Goal: Task Accomplishment & Management: Manage account settings

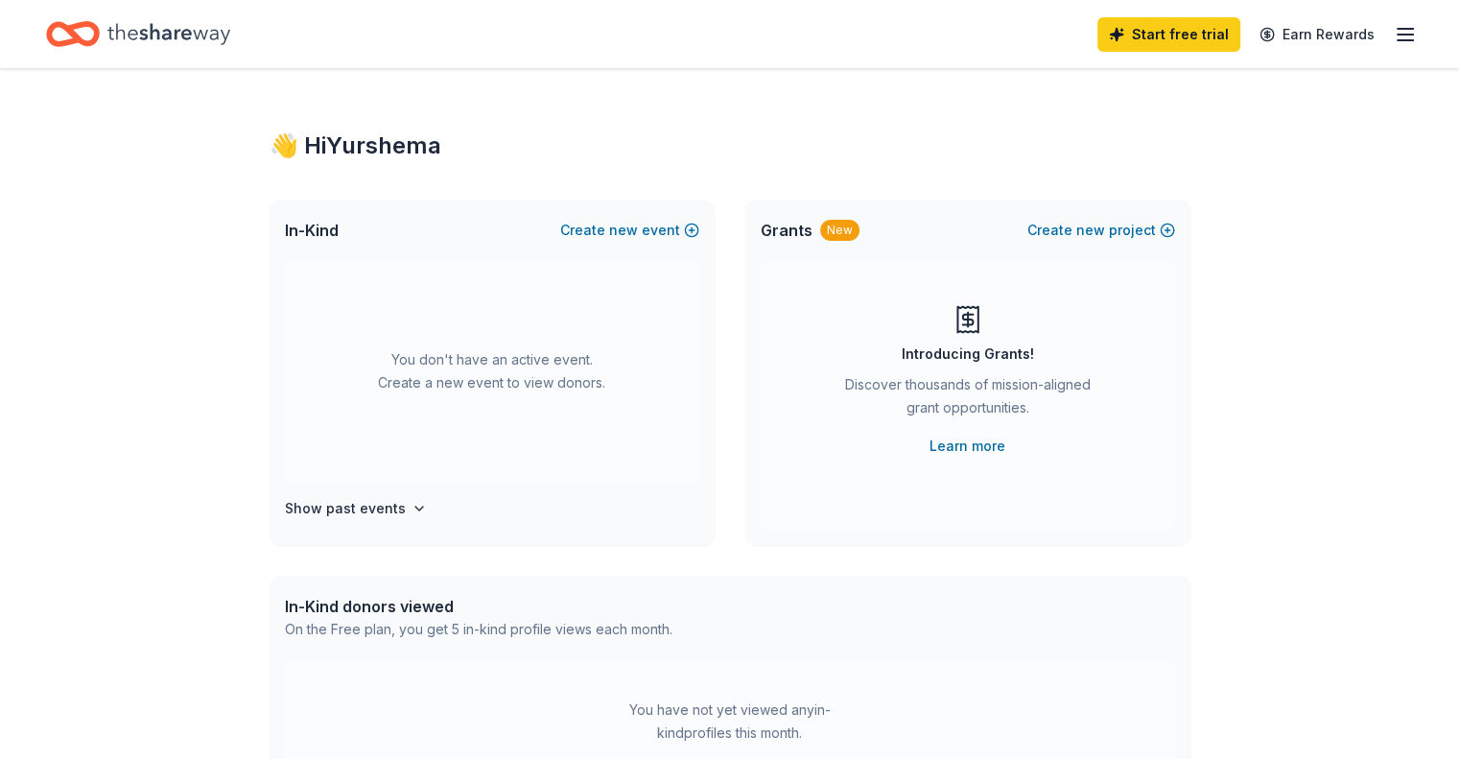
click at [1398, 29] on line "button" at bounding box center [1405, 29] width 15 height 0
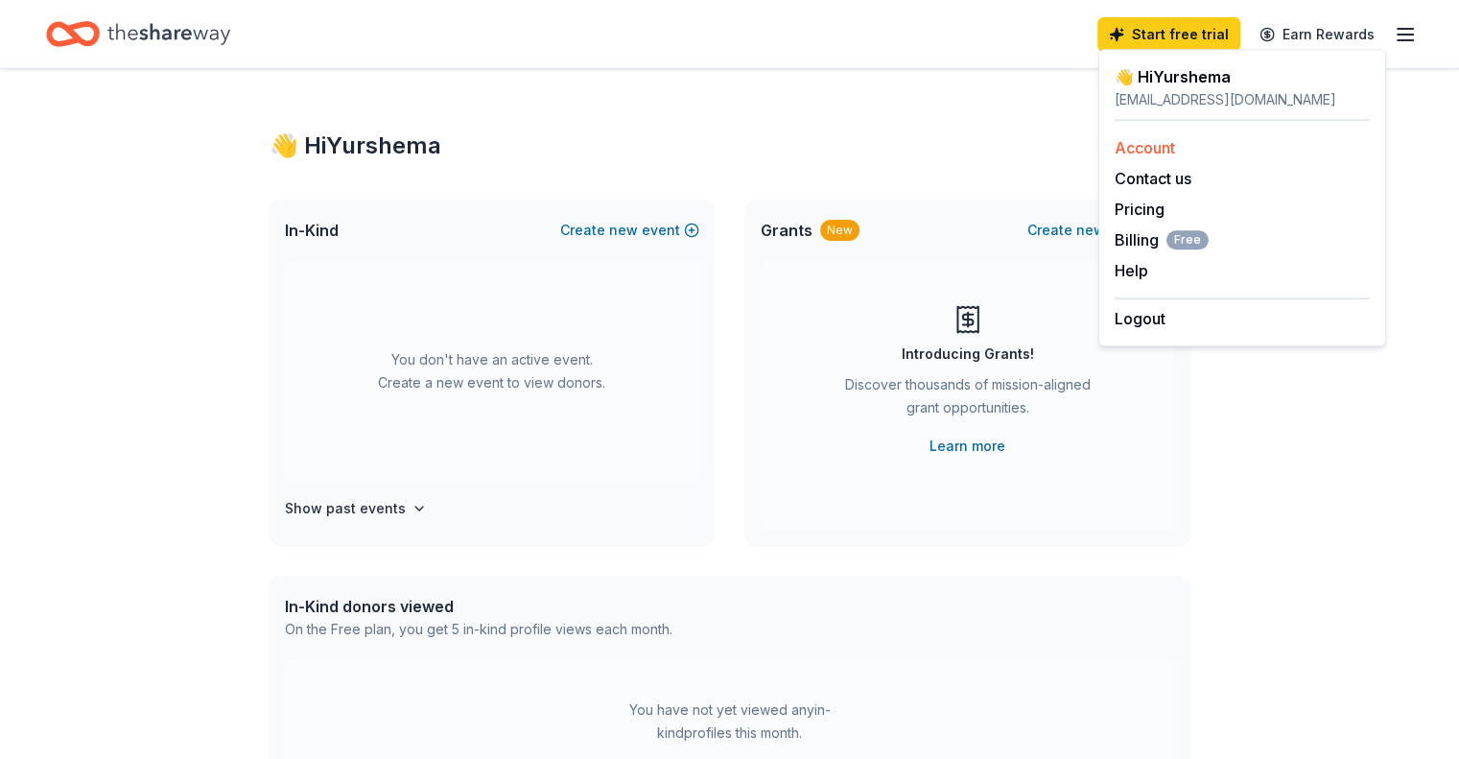
click at [1161, 154] on link "Account" at bounding box center [1145, 147] width 60 height 19
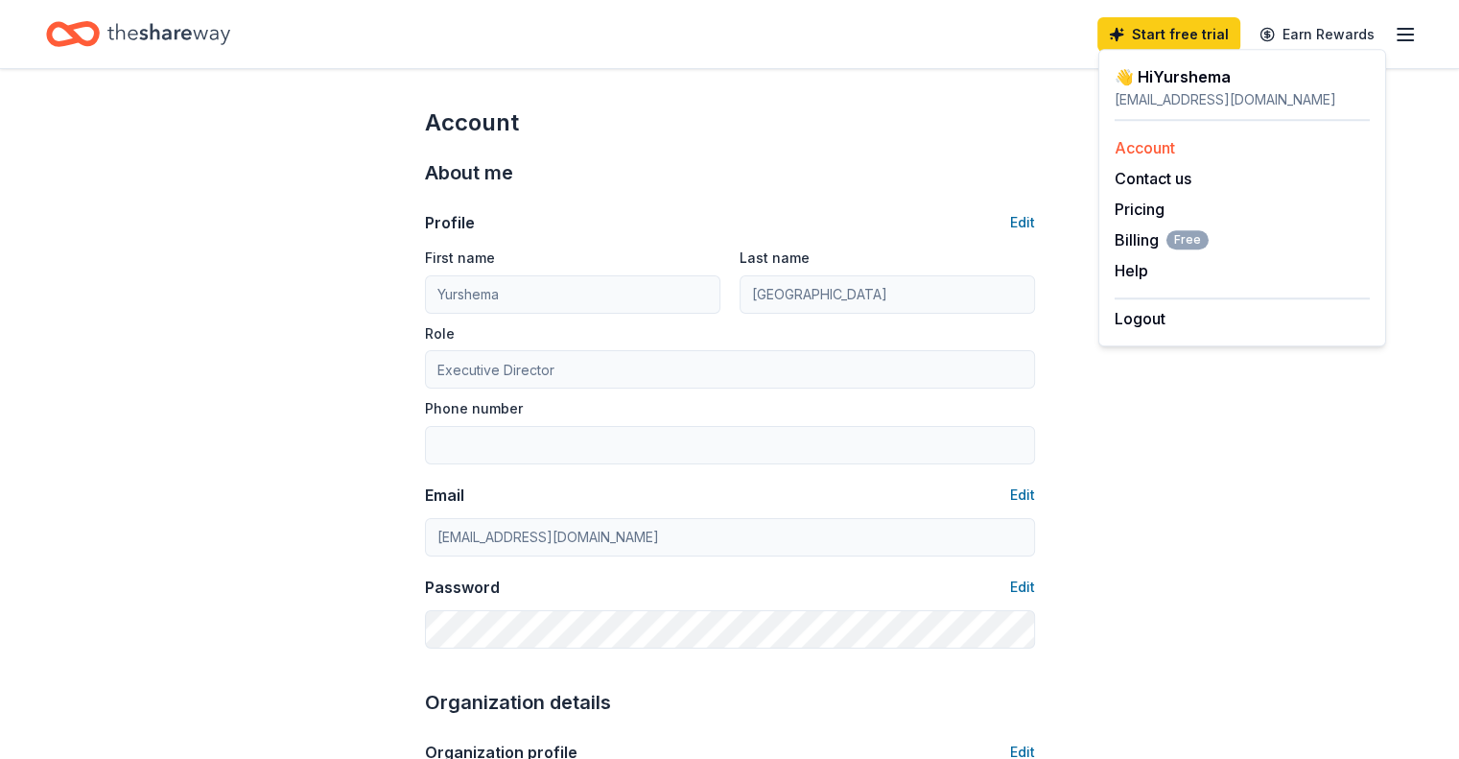
click at [1148, 150] on link "Account" at bounding box center [1145, 147] width 60 height 19
click at [1233, 104] on div "[EMAIL_ADDRESS][DOMAIN_NAME]" at bounding box center [1242, 99] width 255 height 23
click at [1193, 92] on div "[EMAIL_ADDRESS][DOMAIN_NAME]" at bounding box center [1242, 99] width 255 height 23
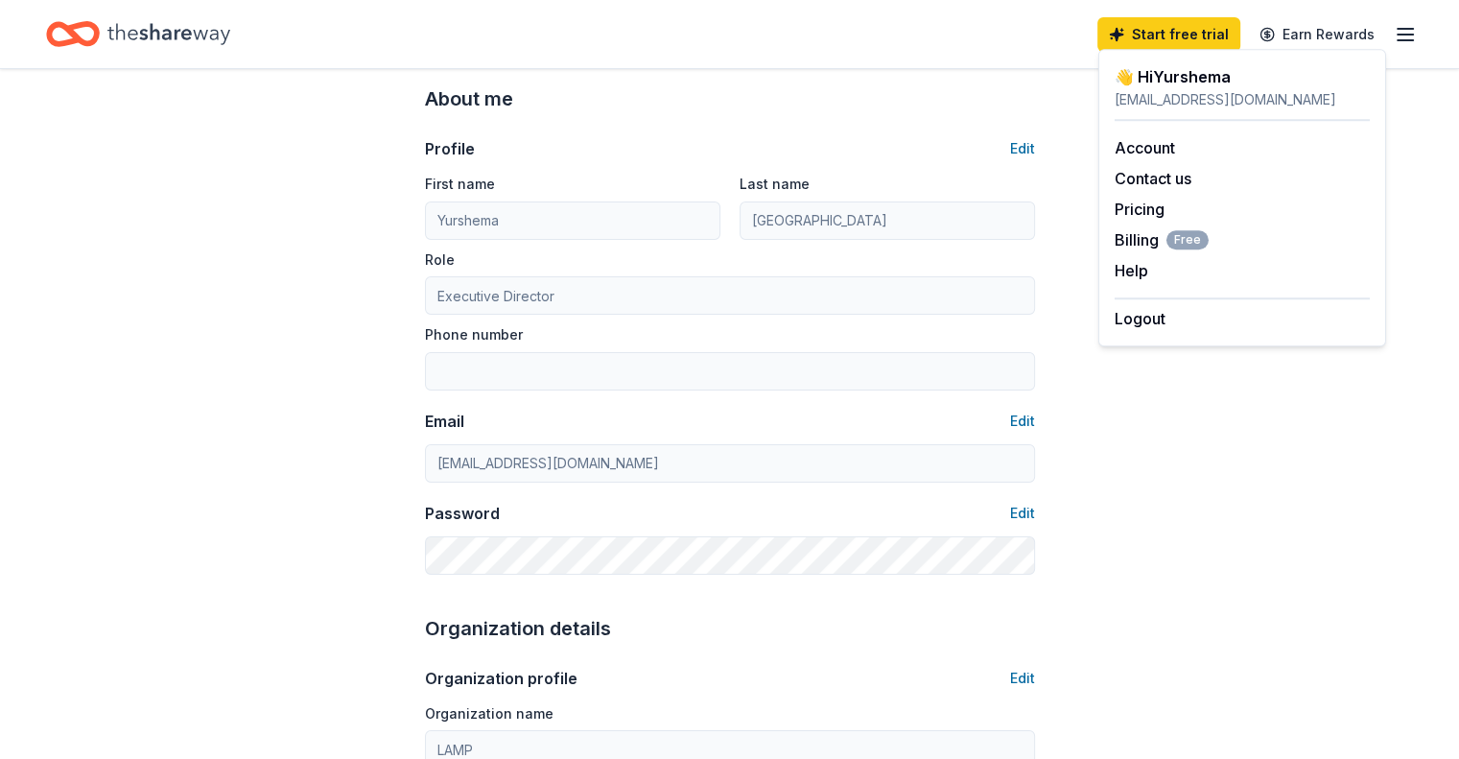
scroll to position [75, 0]
click at [1021, 426] on button "Edit" at bounding box center [1022, 420] width 25 height 23
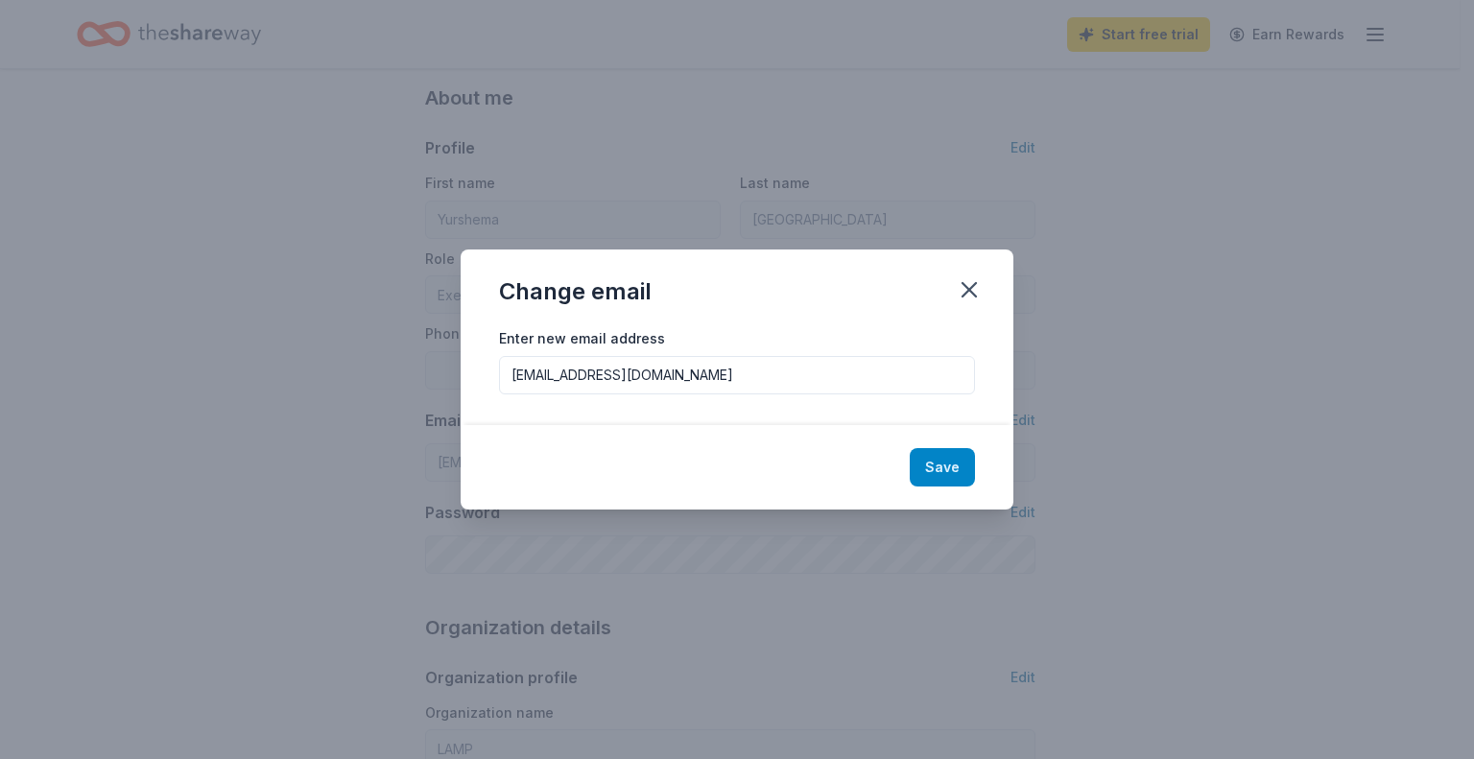
click at [952, 463] on button "Save" at bounding box center [942, 467] width 65 height 38
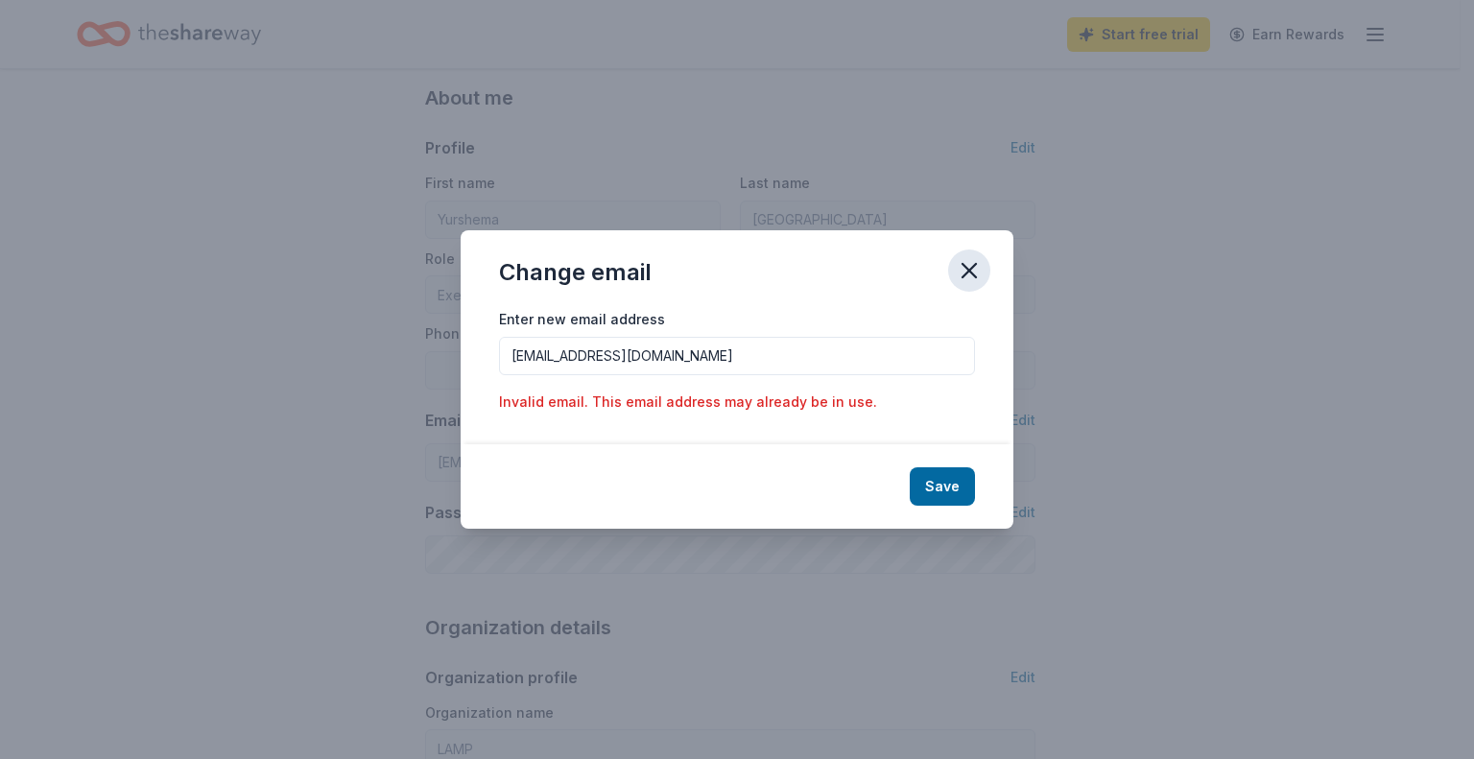
click at [963, 272] on icon "button" at bounding box center [969, 270] width 27 height 27
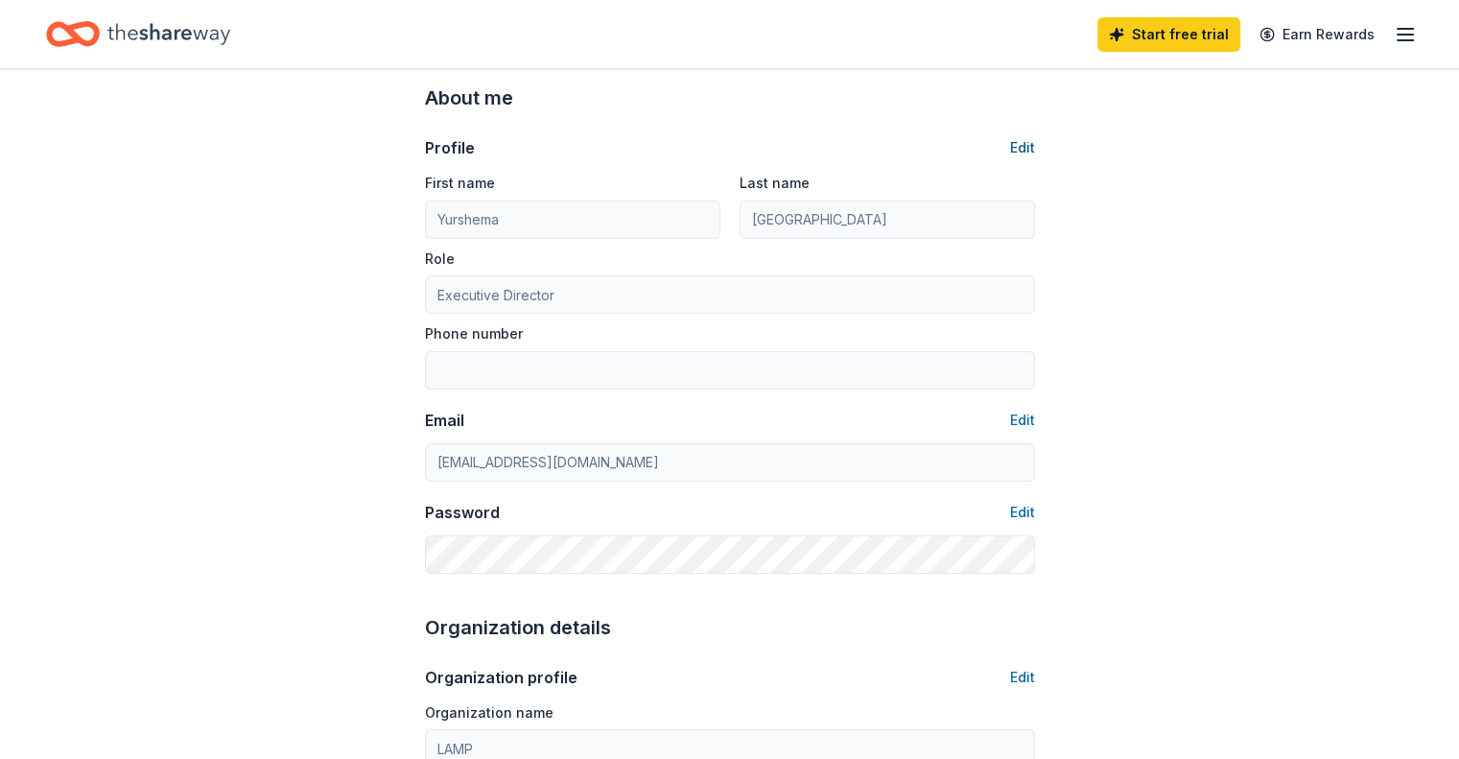
click at [1017, 149] on button "Edit" at bounding box center [1022, 147] width 25 height 23
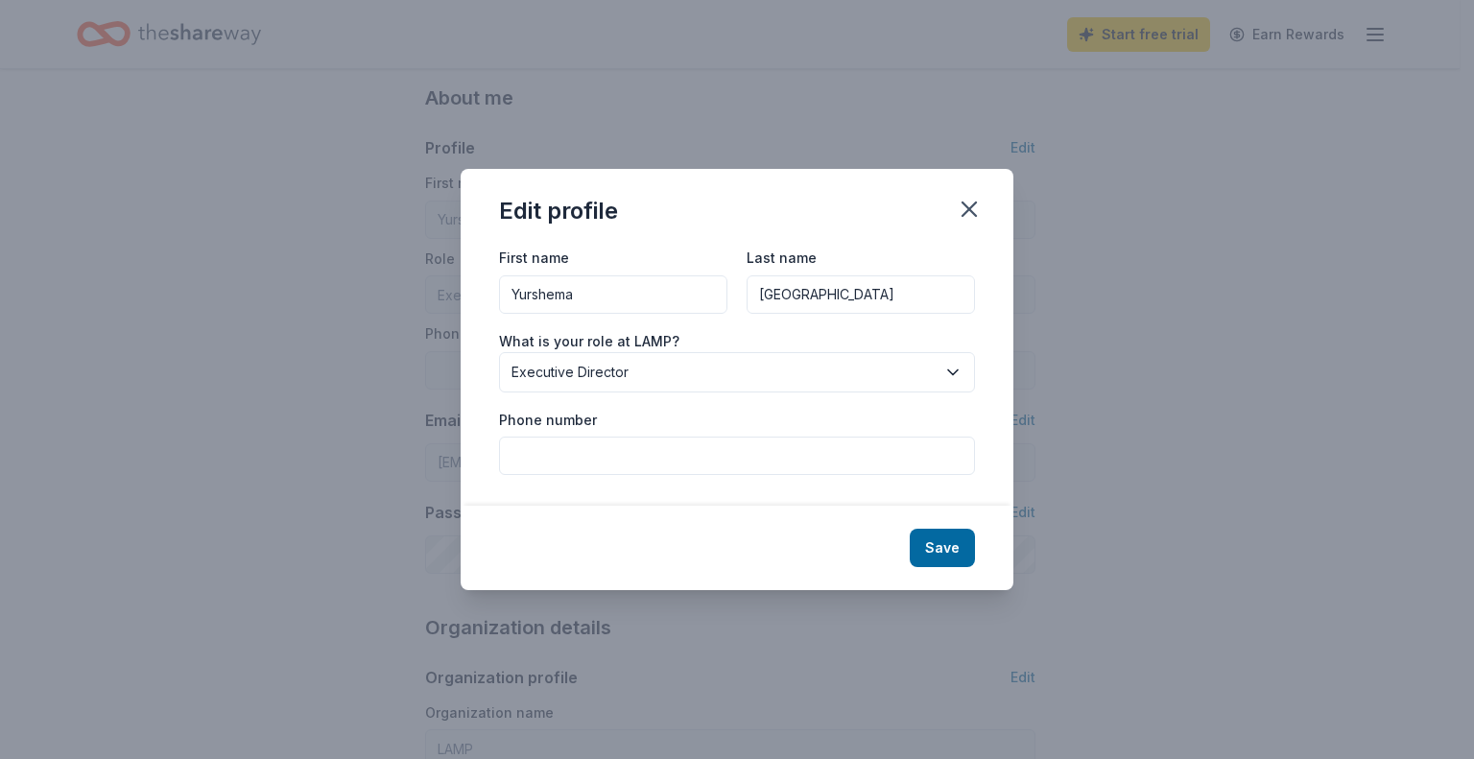
click at [576, 455] on input "Phone number" at bounding box center [737, 456] width 476 height 38
type input "2292457157"
click at [956, 553] on button "Save" at bounding box center [942, 548] width 65 height 38
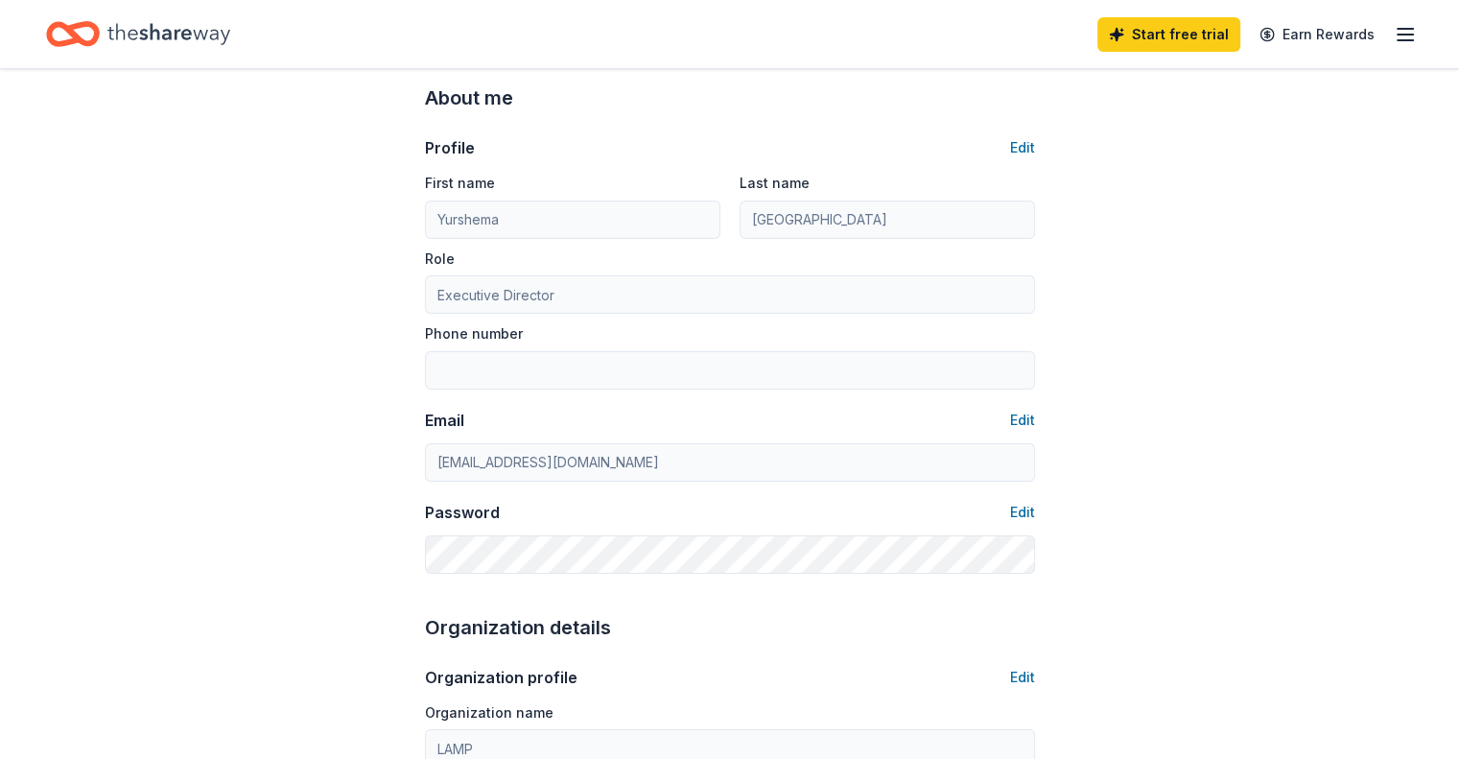
type input "2292457157"
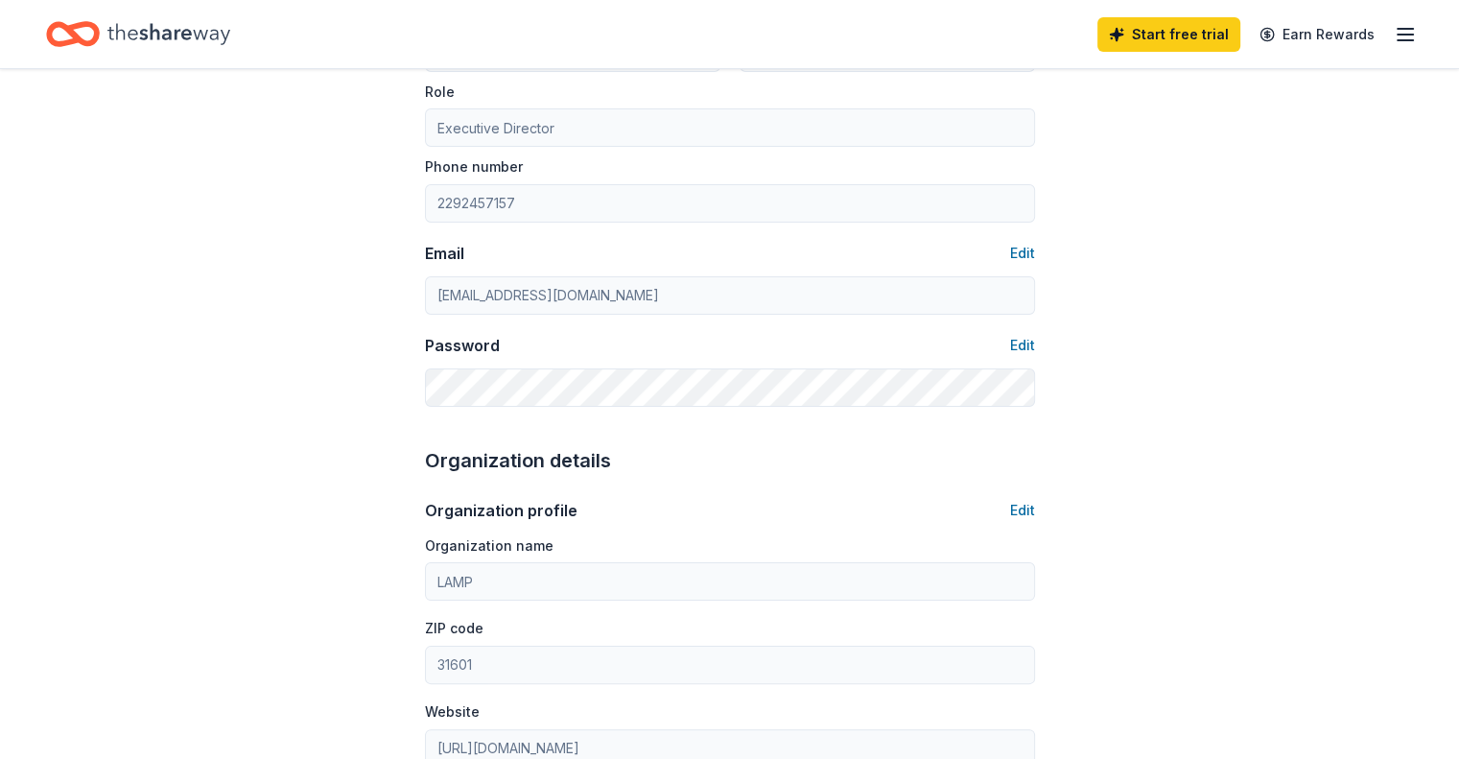
scroll to position [245, 0]
click at [1017, 350] on button "Edit" at bounding box center [1022, 342] width 25 height 23
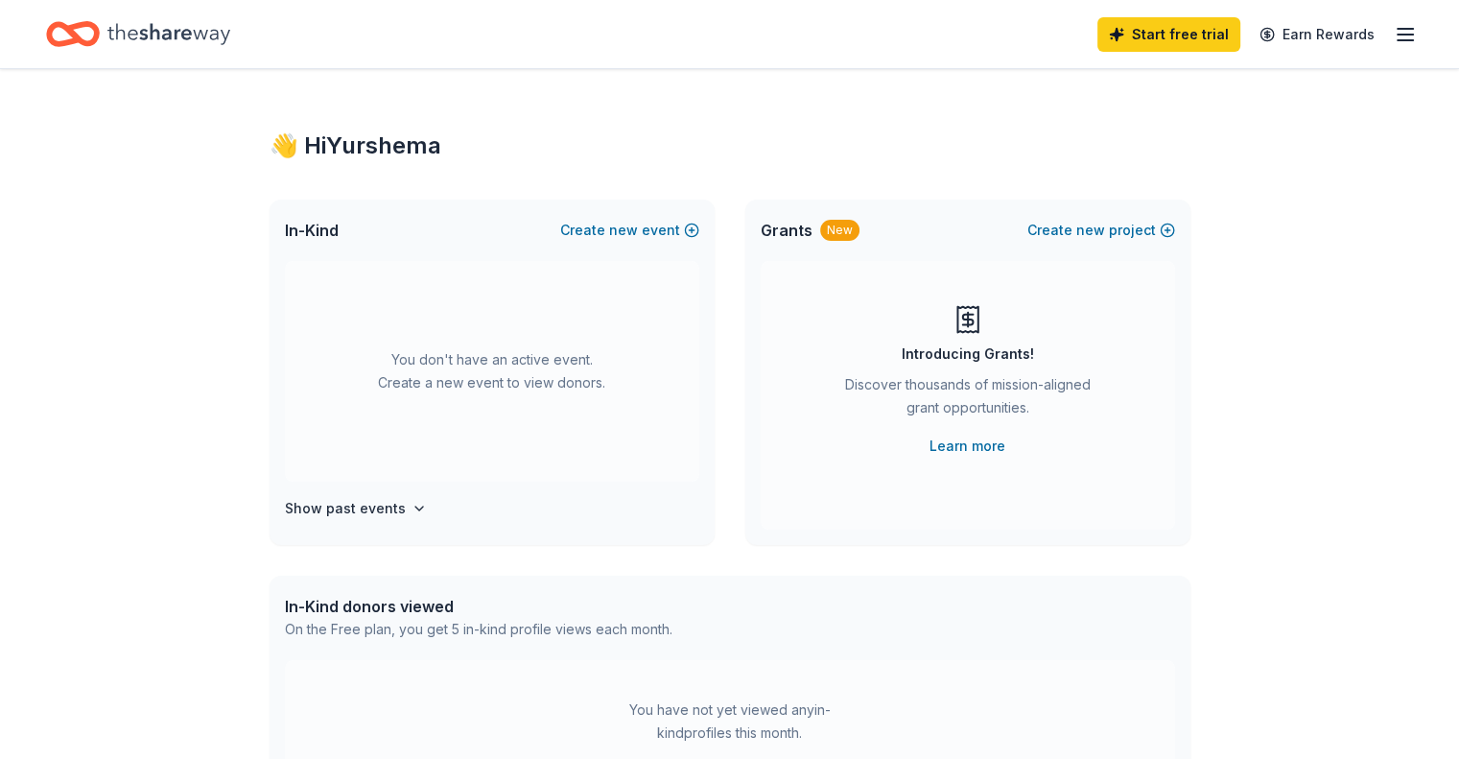
click at [1398, 40] on line "button" at bounding box center [1405, 40] width 15 height 0
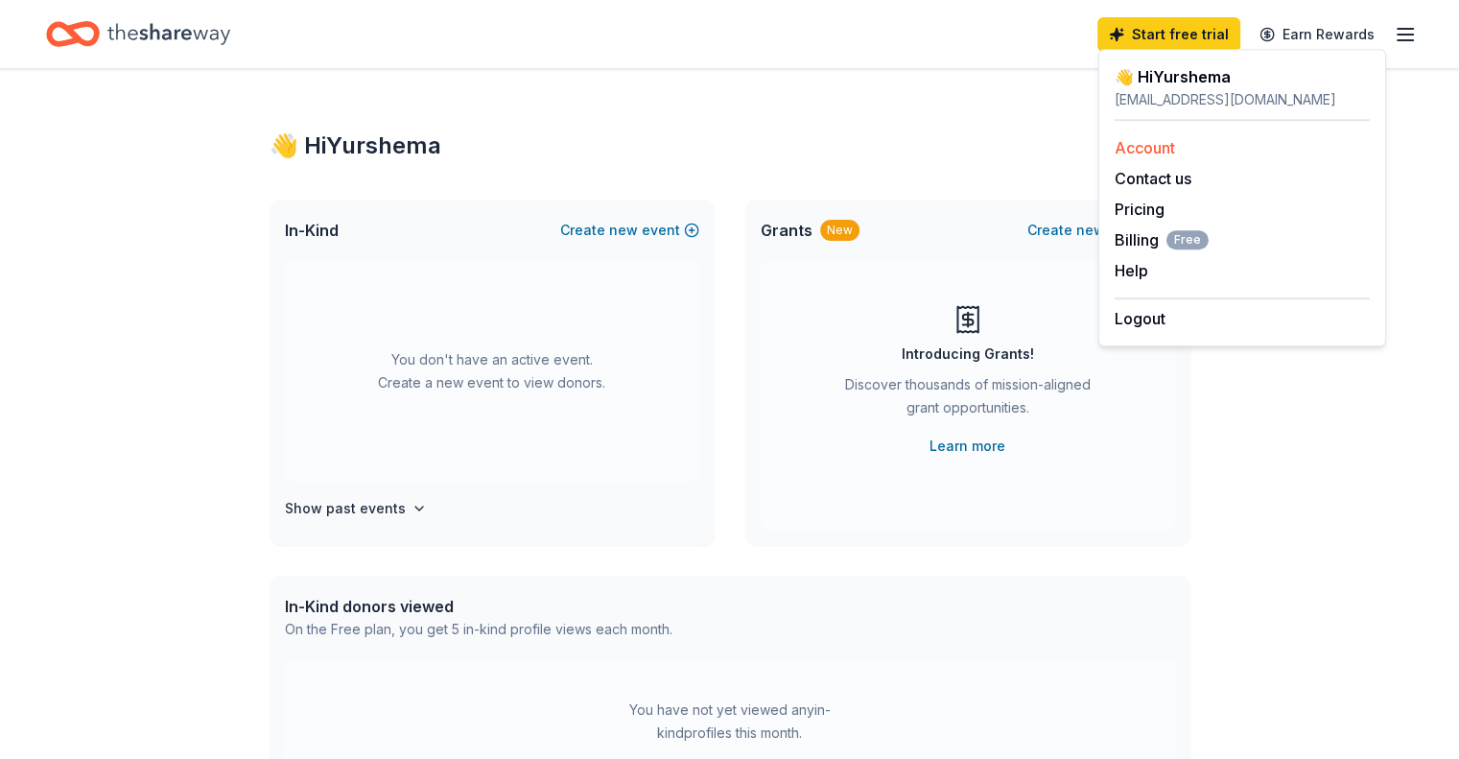
click at [1158, 151] on link "Account" at bounding box center [1145, 147] width 60 height 19
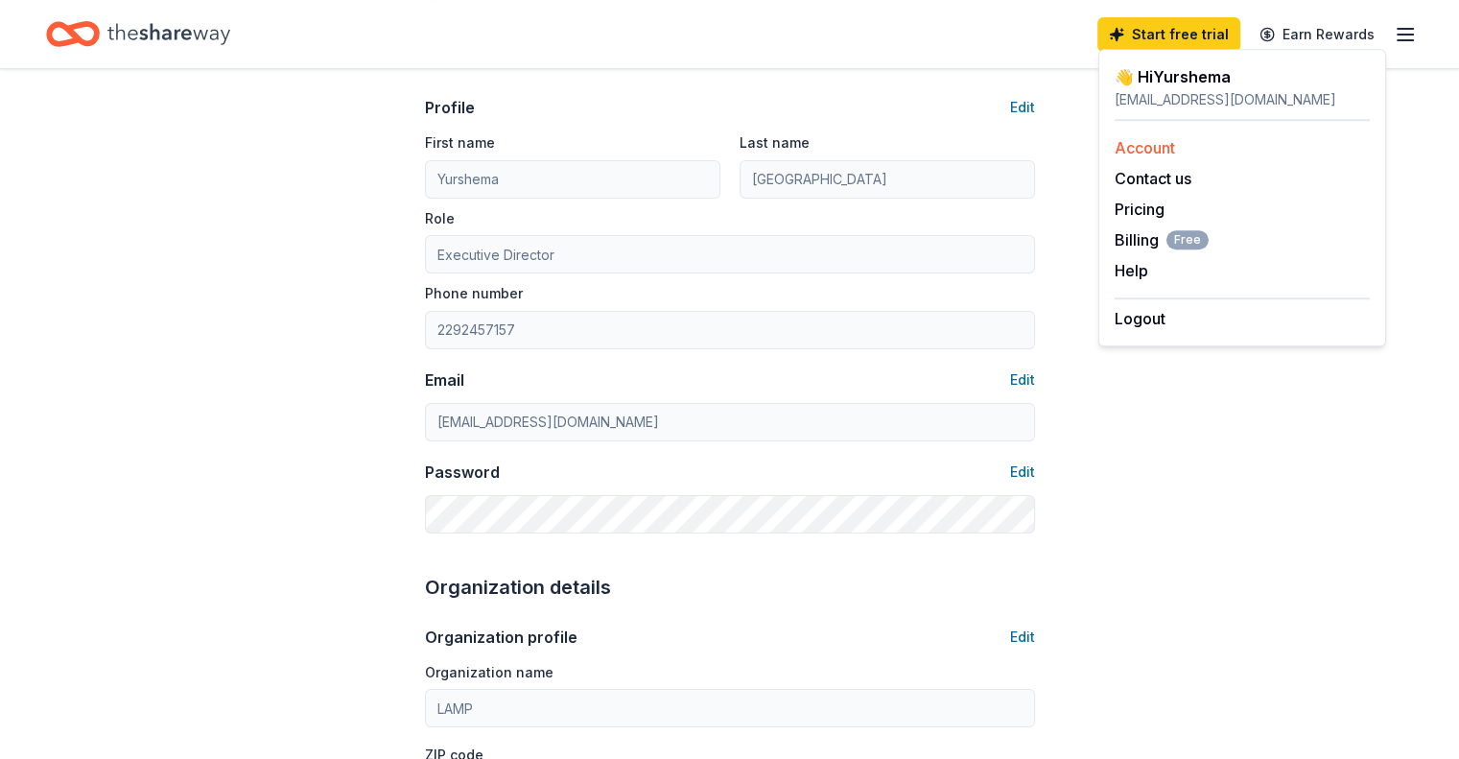
scroll to position [127, 0]
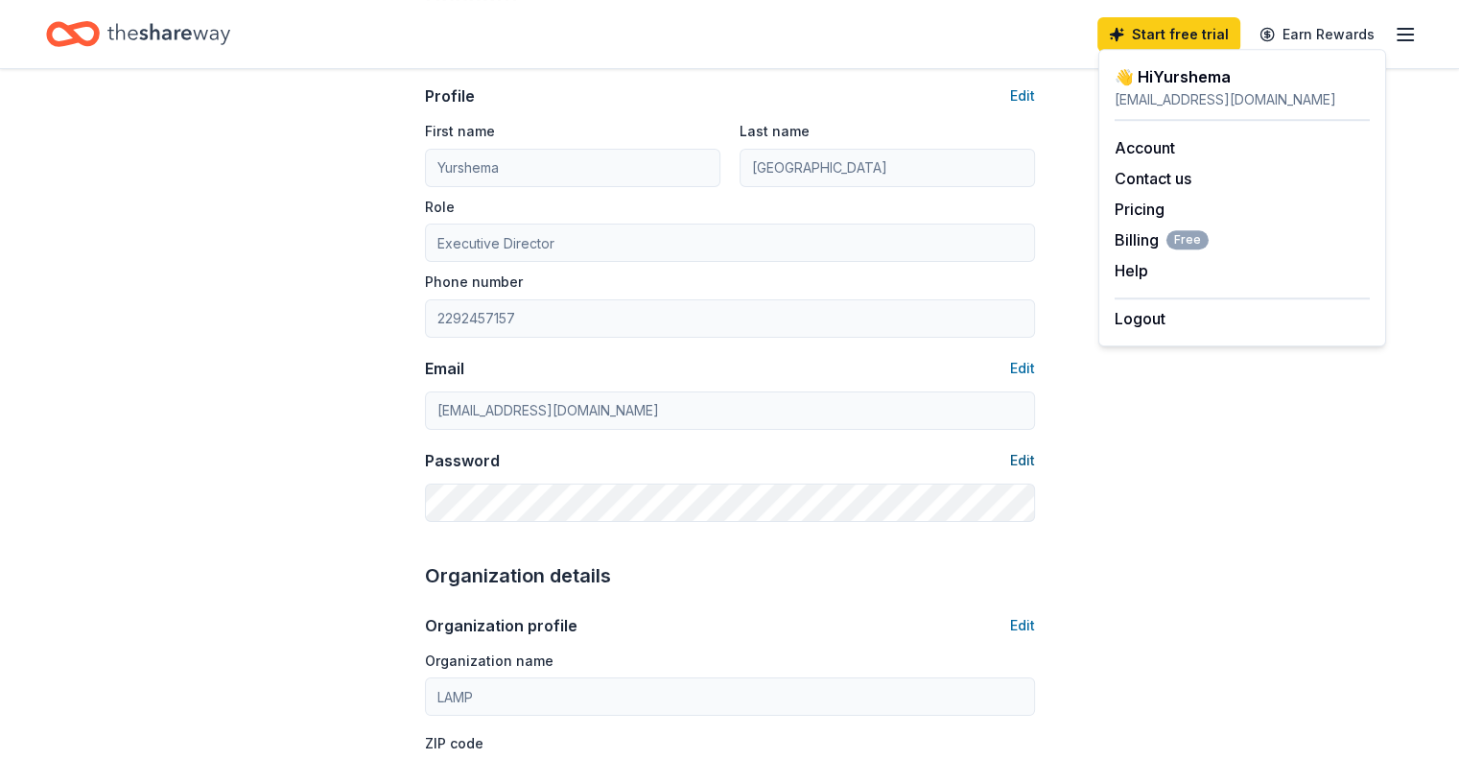
click at [1021, 471] on button "Edit" at bounding box center [1022, 460] width 25 height 23
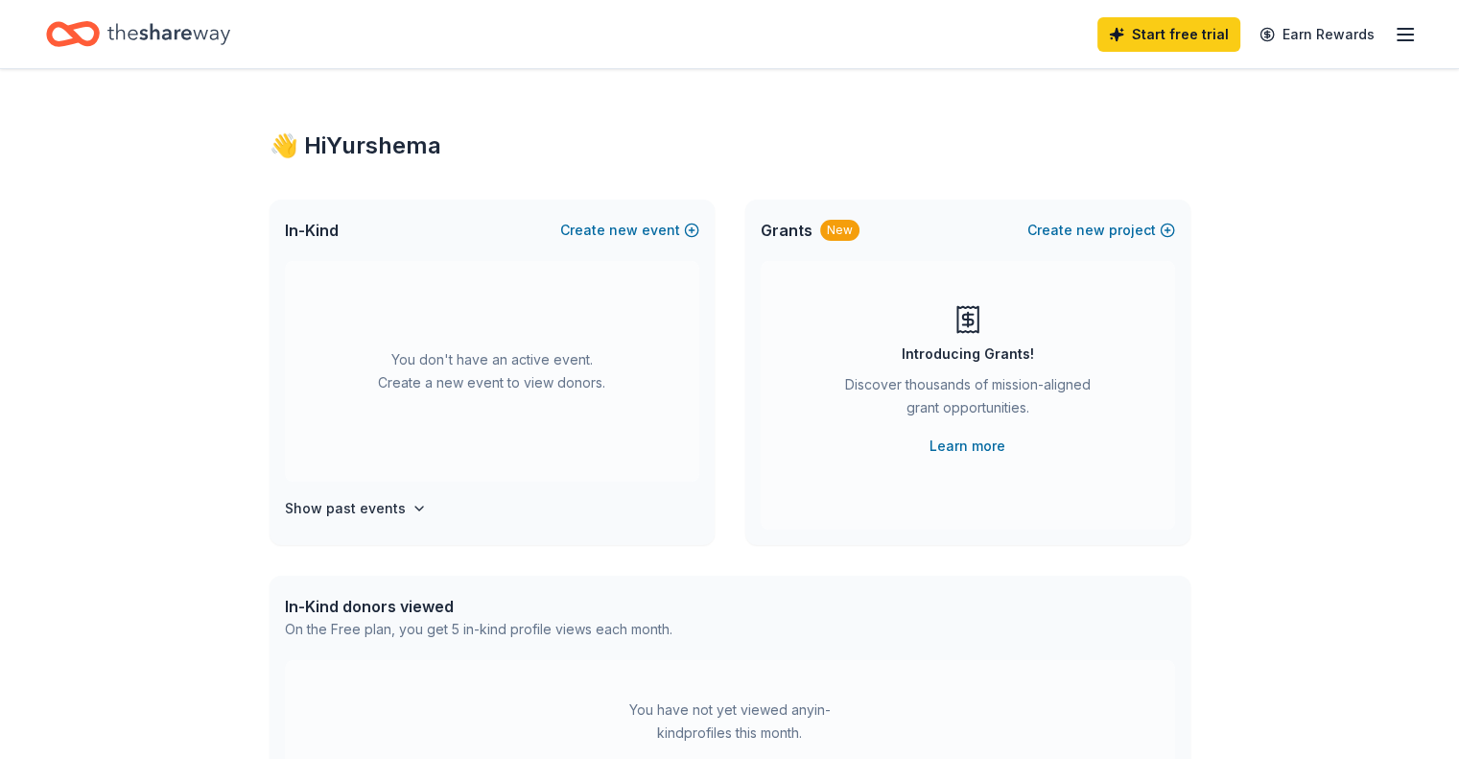
click at [1398, 40] on line "button" at bounding box center [1405, 40] width 15 height 0
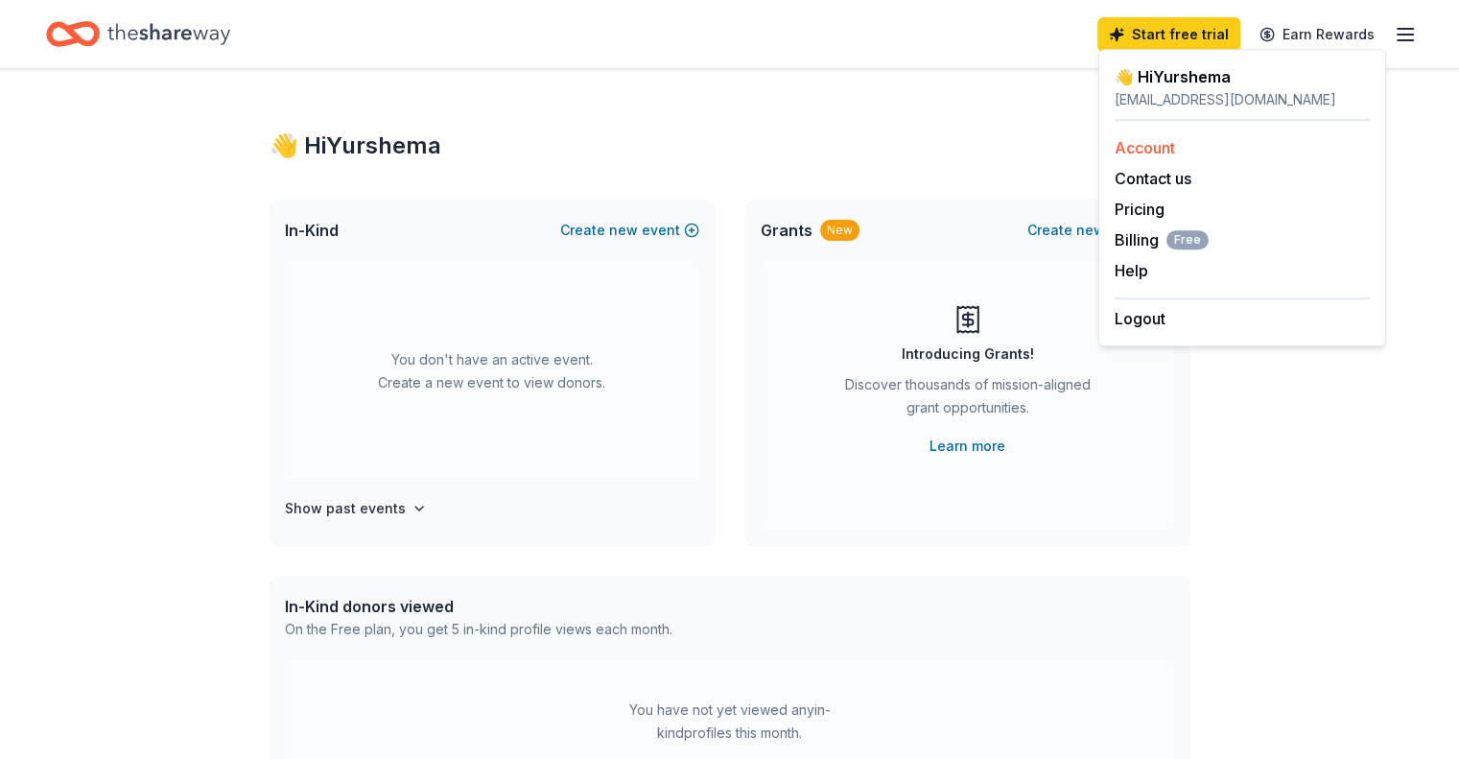
click at [1163, 150] on link "Account" at bounding box center [1145, 147] width 60 height 19
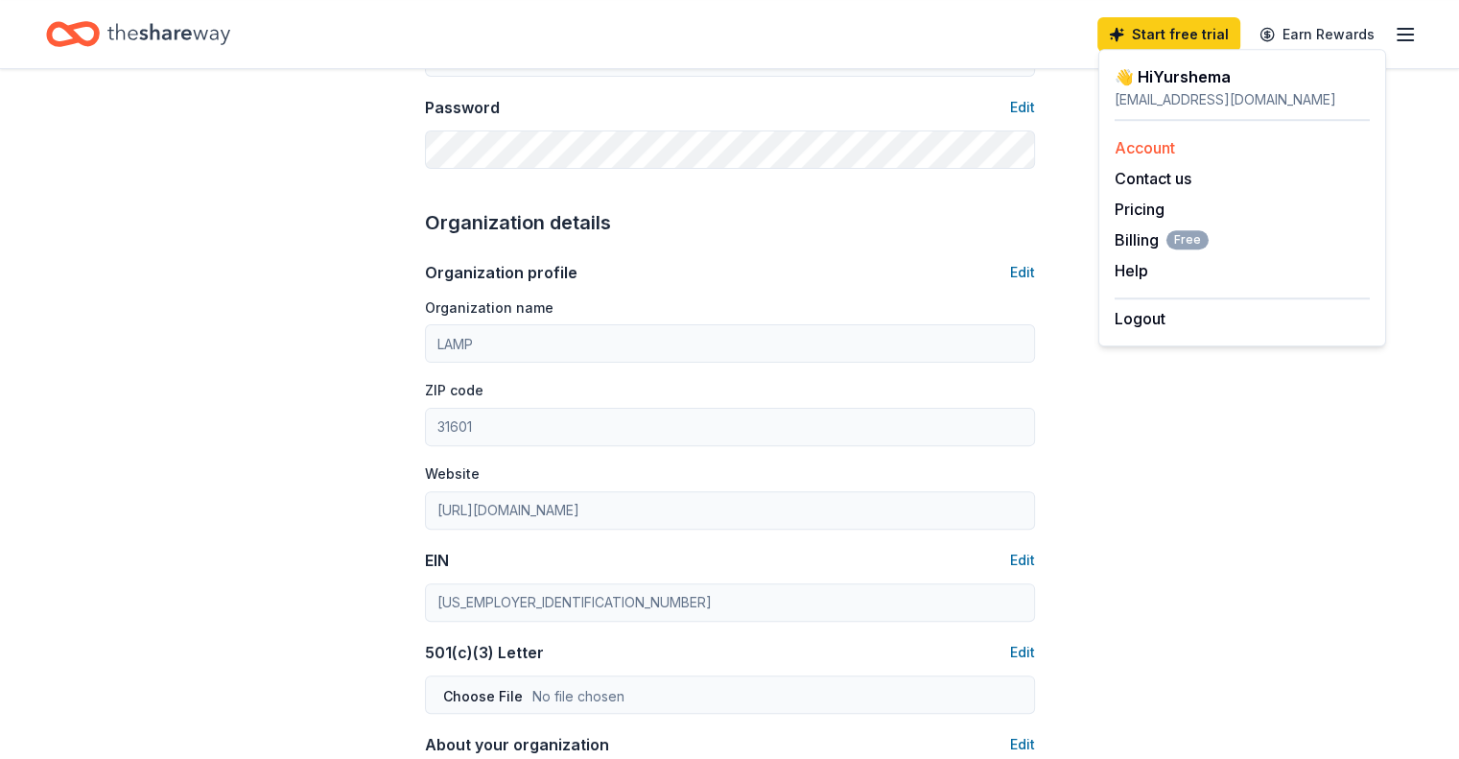
scroll to position [489, 0]
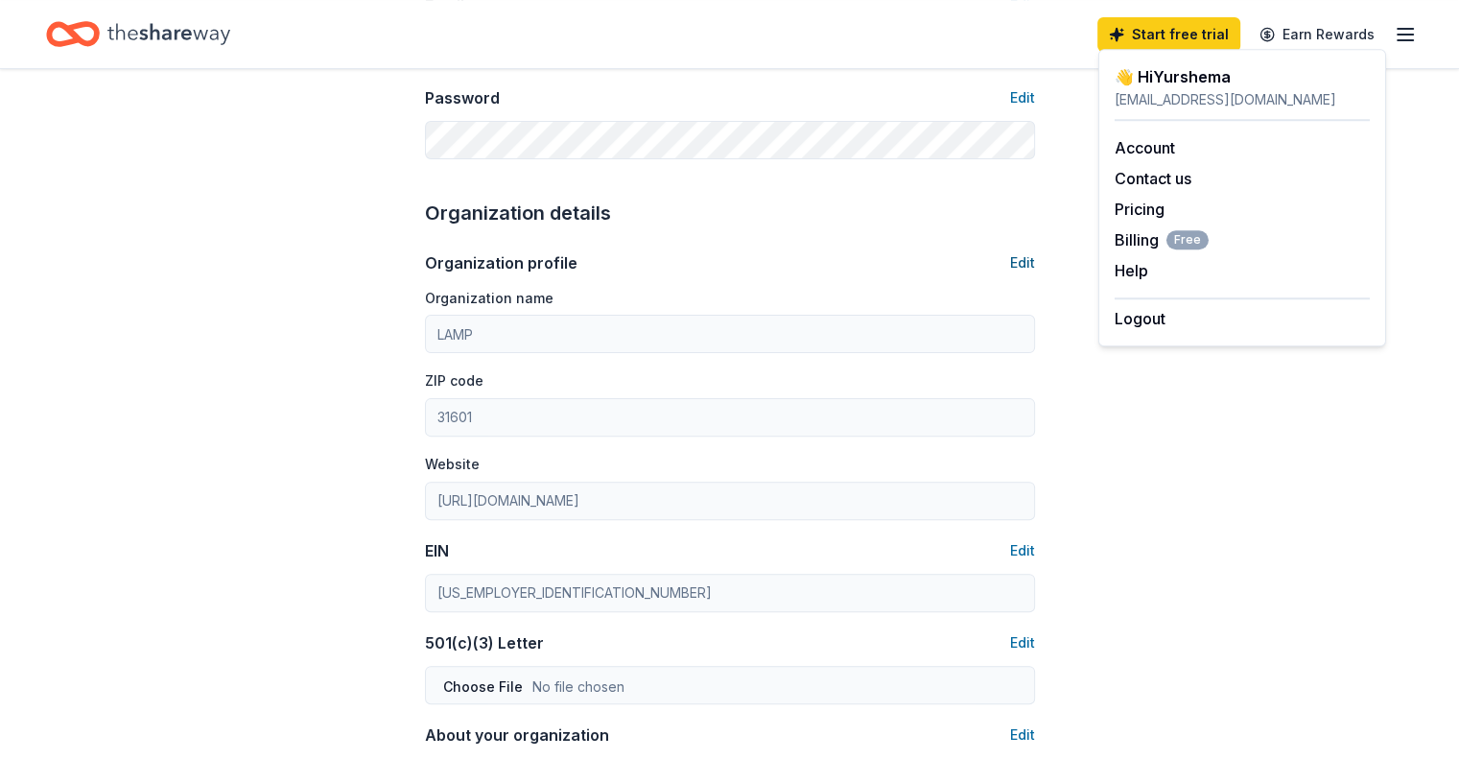
click at [1021, 267] on button "Edit" at bounding box center [1022, 262] width 25 height 23
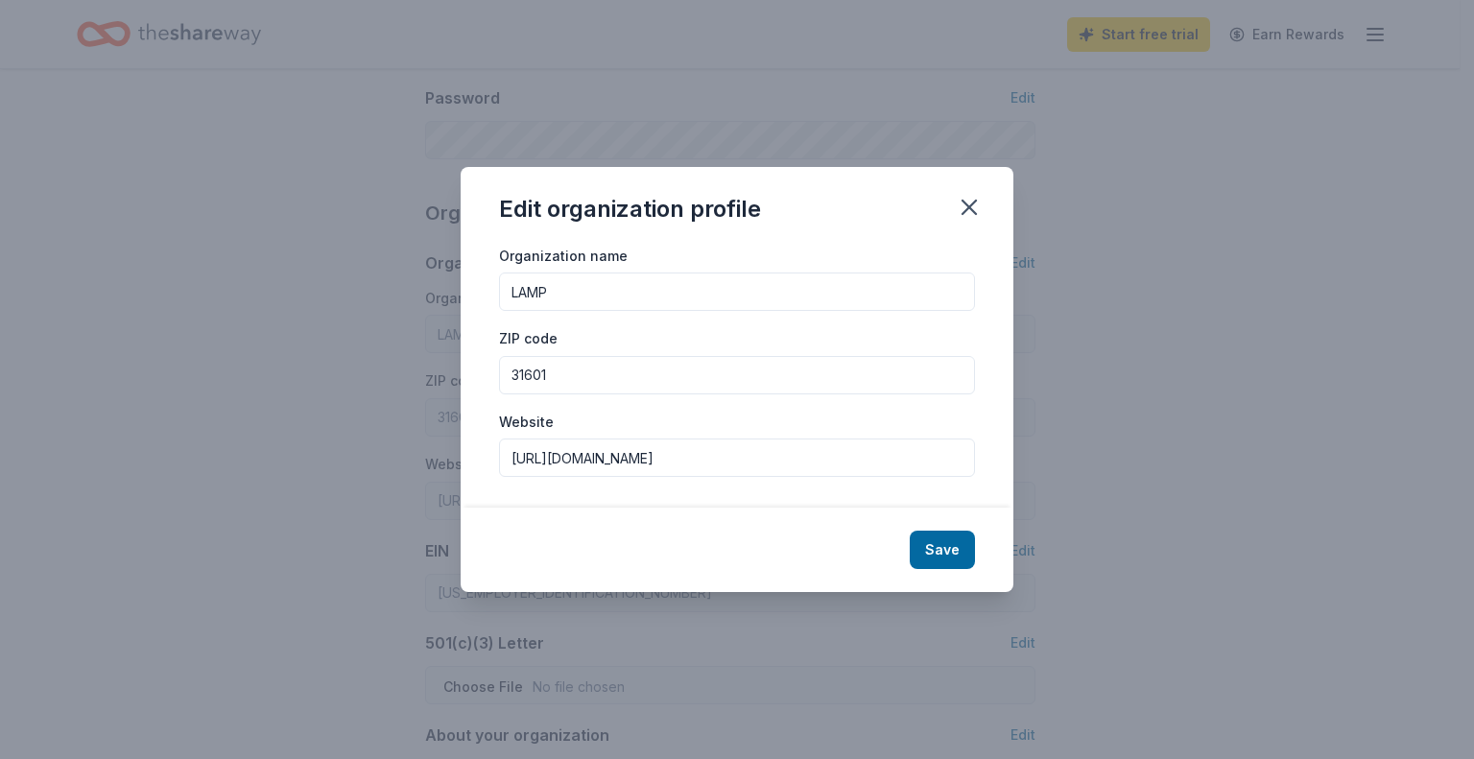
click at [575, 299] on input "LAMP" at bounding box center [737, 291] width 476 height 38
type input "Lowndes Associated Ministries to People Inc."
click at [941, 564] on button "Save" at bounding box center [942, 550] width 65 height 38
type input "Lowndes Associated Ministries to People Inc."
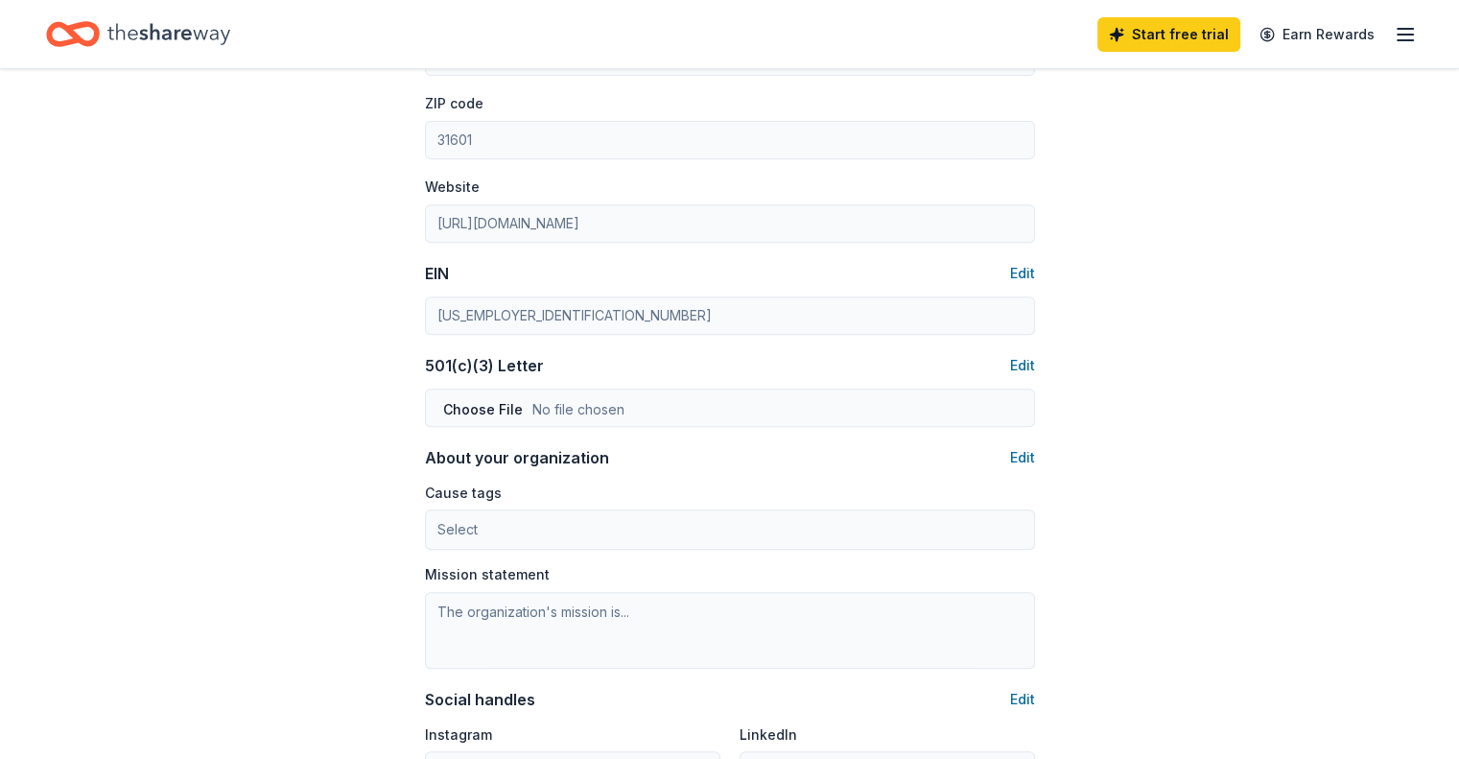
scroll to position [768, 0]
click at [1022, 368] on button "Edit" at bounding box center [1022, 364] width 25 height 23
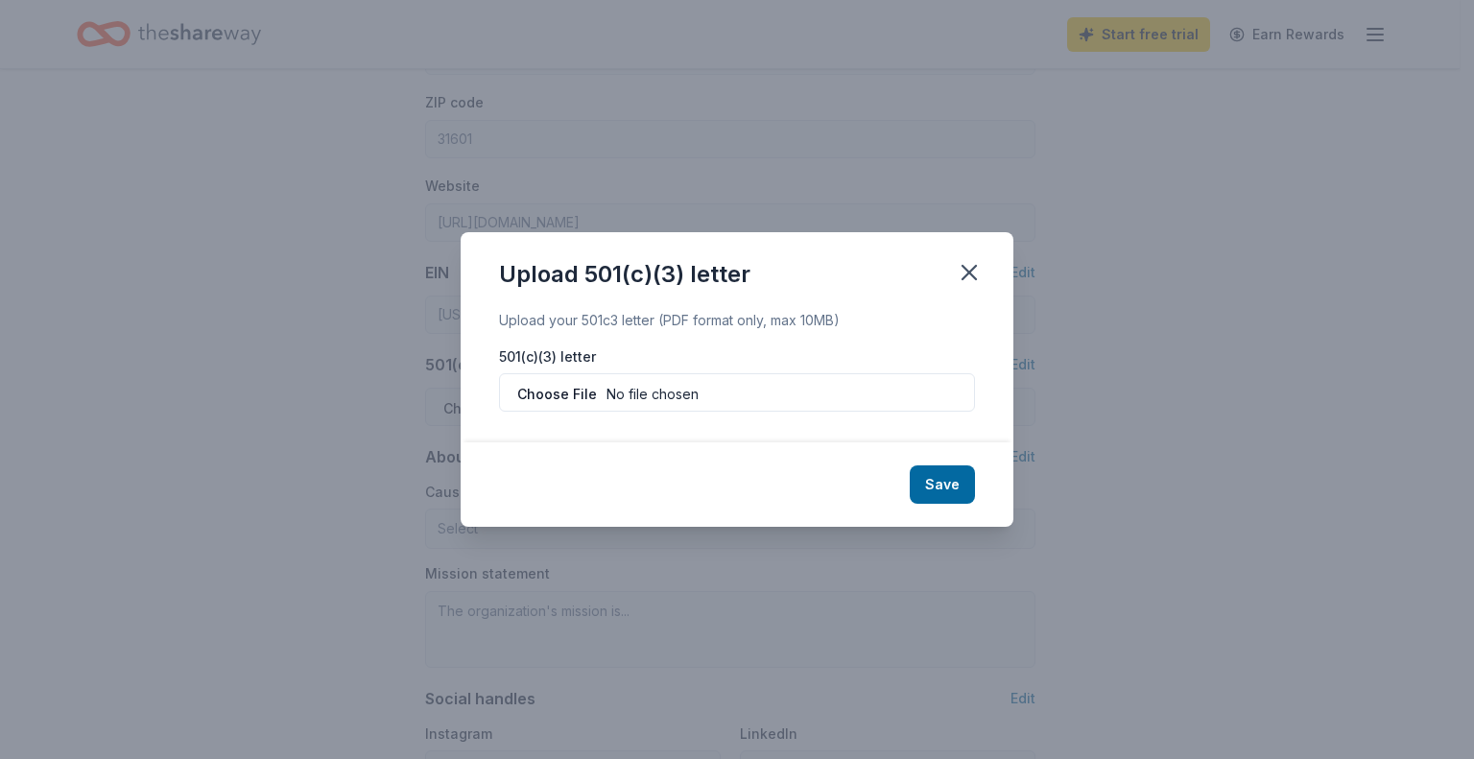
click at [587, 391] on input "file" at bounding box center [737, 392] width 476 height 38
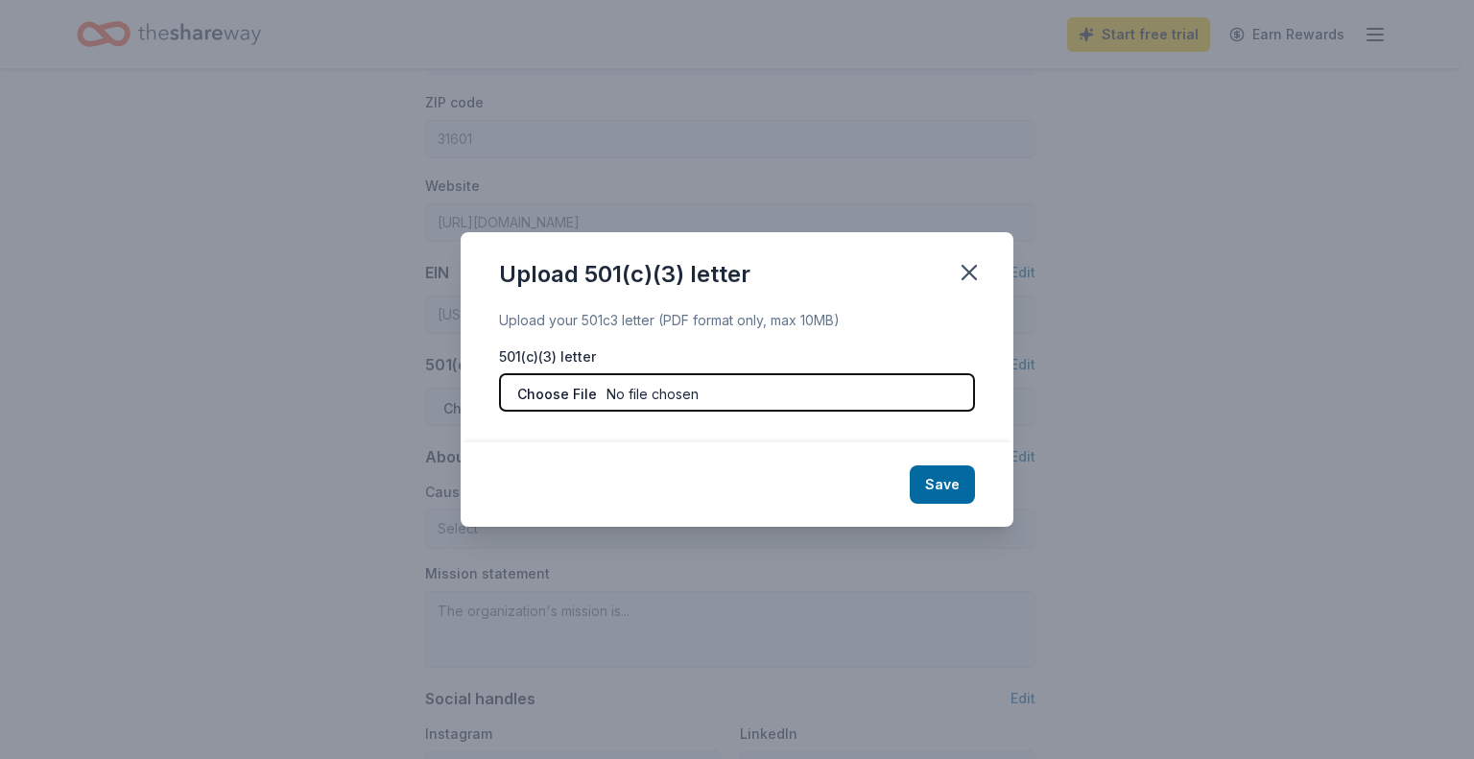
type input "C:\fakepath\501(c)3 - Copy.pdf"
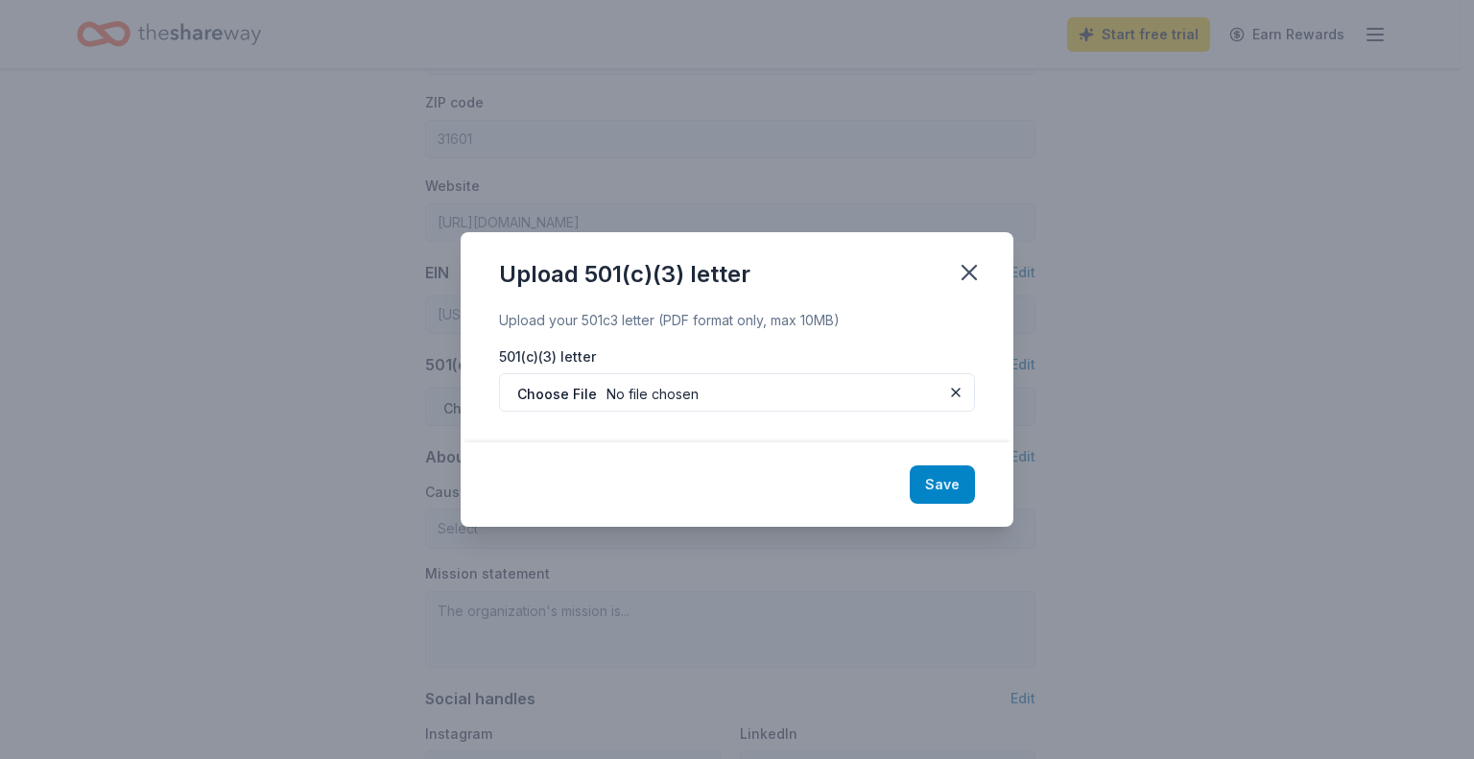
click at [938, 492] on button "Save" at bounding box center [942, 484] width 65 height 38
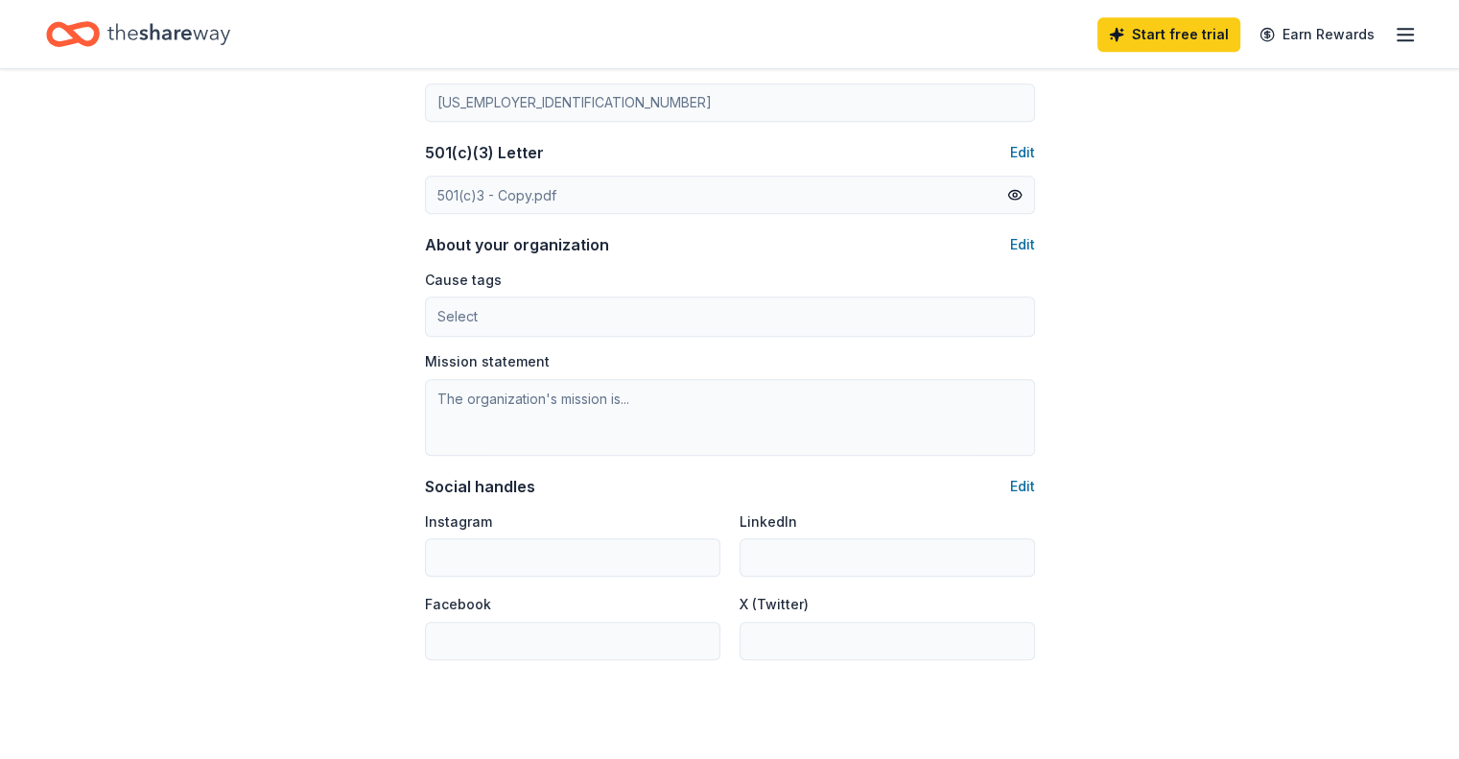
scroll to position [981, 0]
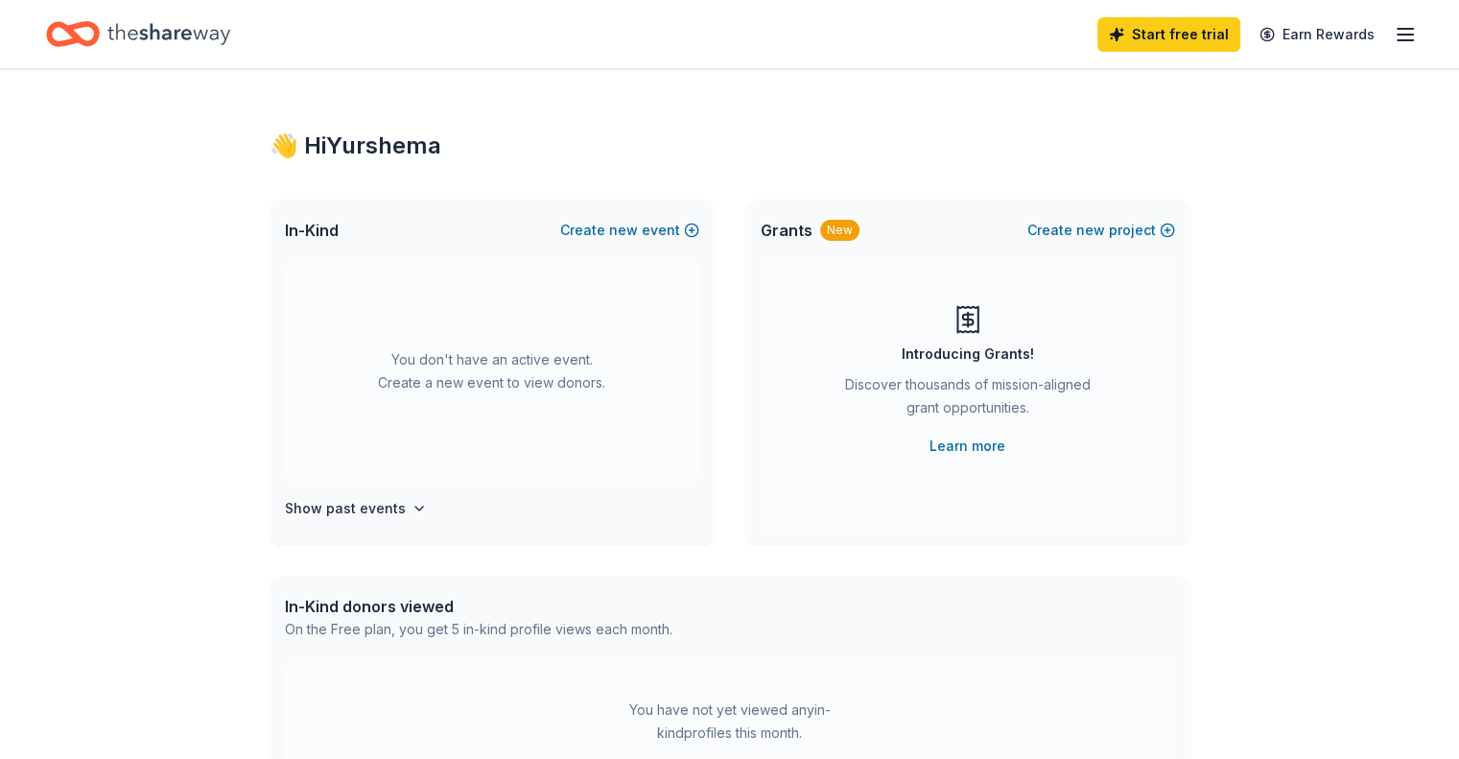
click at [1394, 32] on icon "button" at bounding box center [1405, 34] width 23 height 23
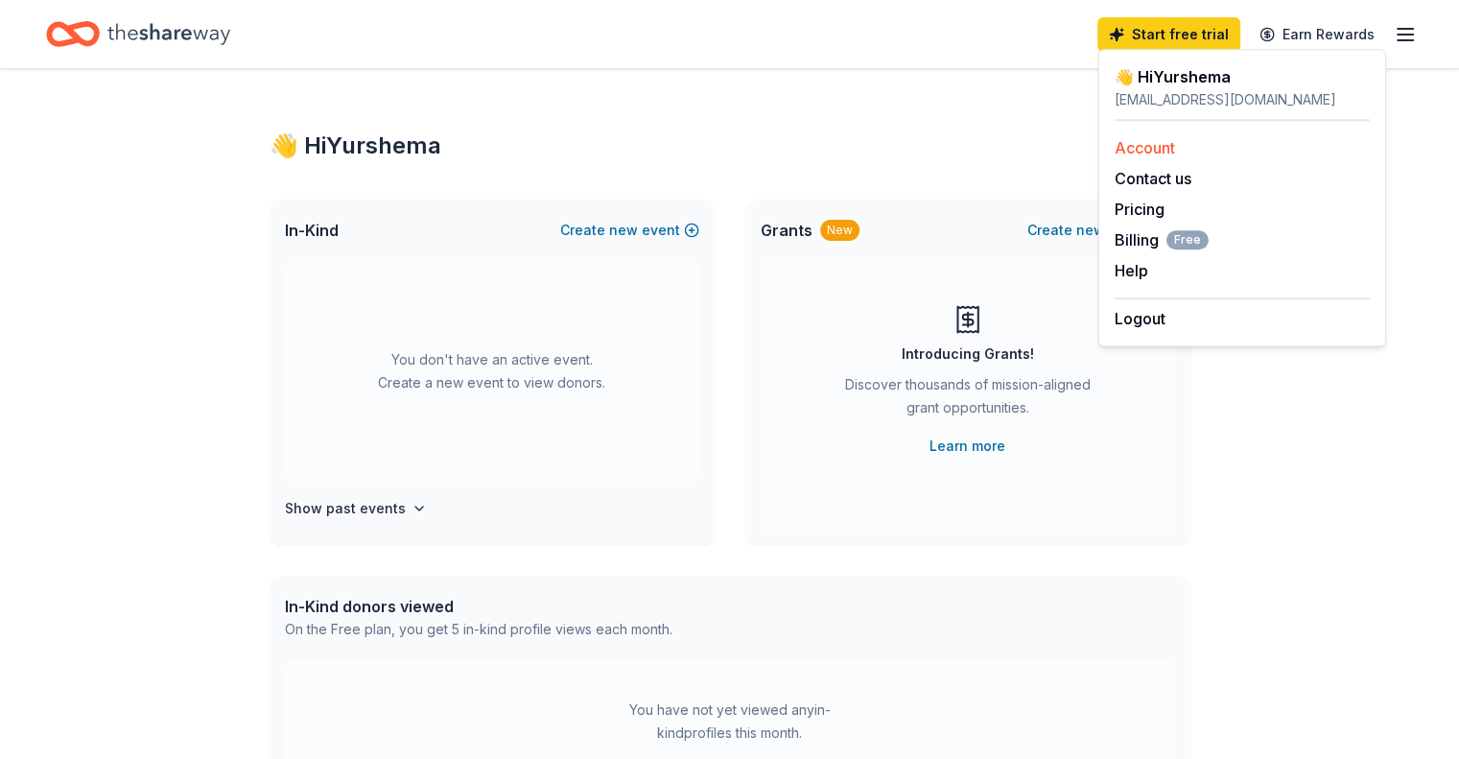
click at [1149, 152] on link "Account" at bounding box center [1145, 147] width 60 height 19
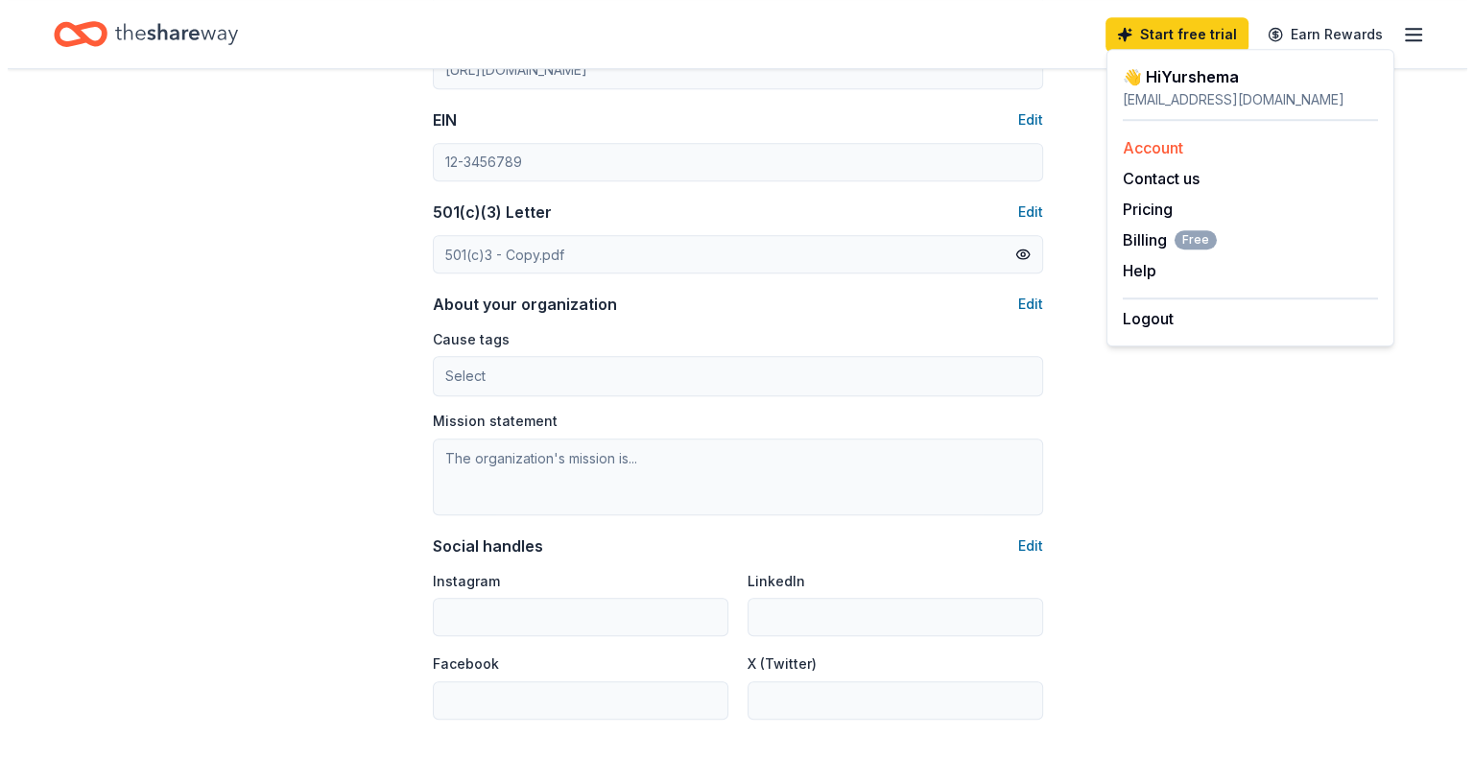
scroll to position [924, 0]
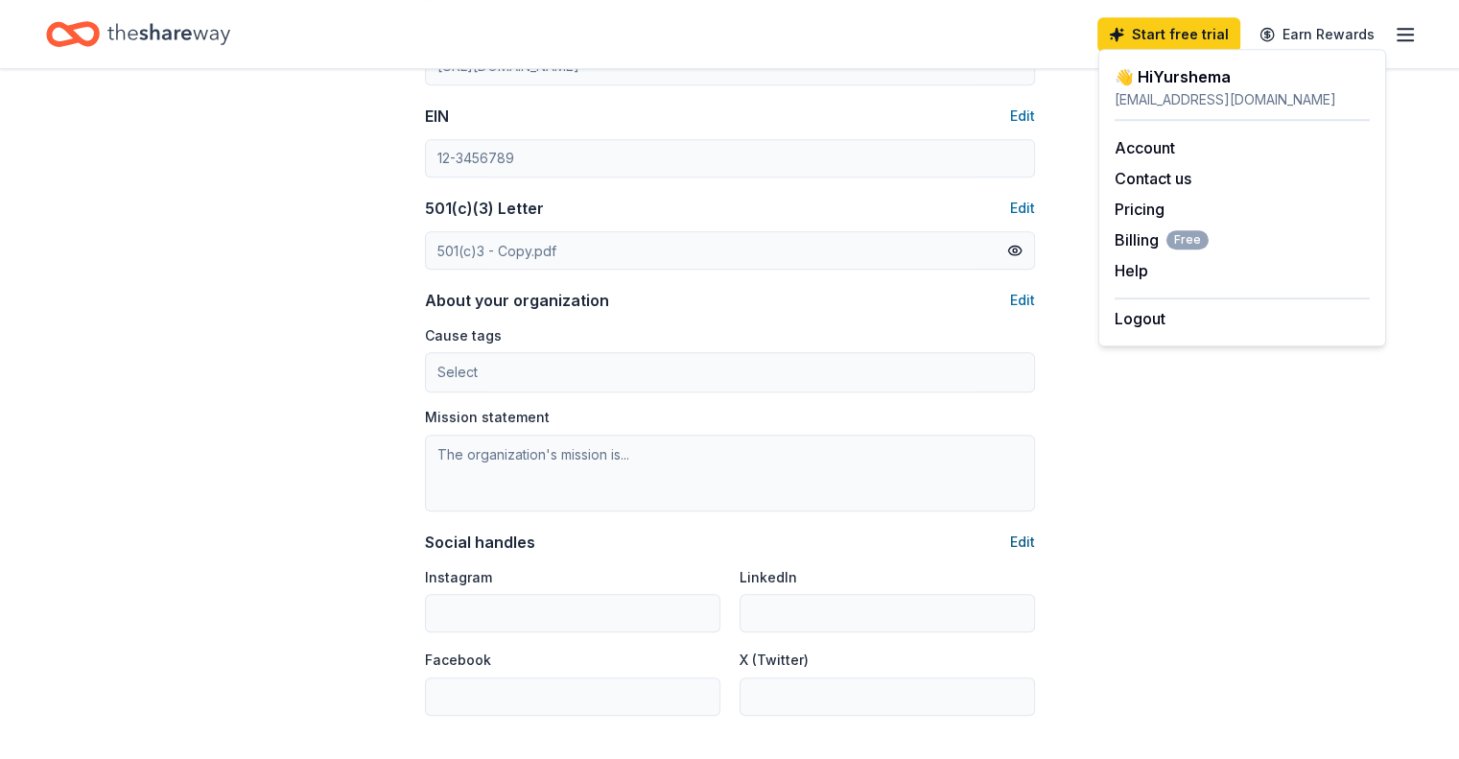
click at [1016, 553] on button "Edit" at bounding box center [1022, 542] width 25 height 23
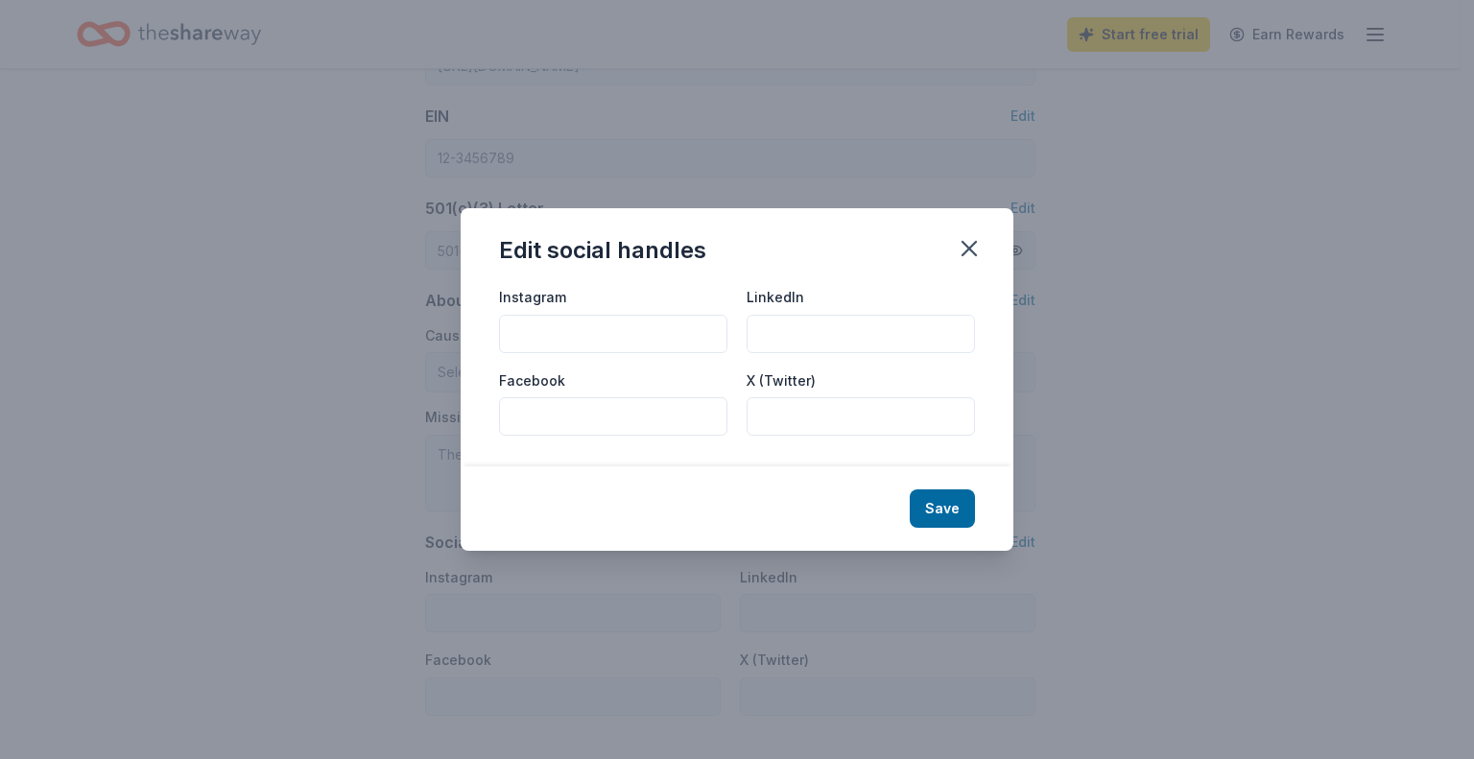
click at [526, 419] on input "Facebook" at bounding box center [613, 416] width 228 height 38
type input "@LAMPValdosta"
click at [549, 338] on input "Instagram" at bounding box center [613, 334] width 228 height 38
type input "@LAMPValdosta"
click at [933, 526] on button "Save" at bounding box center [942, 508] width 65 height 38
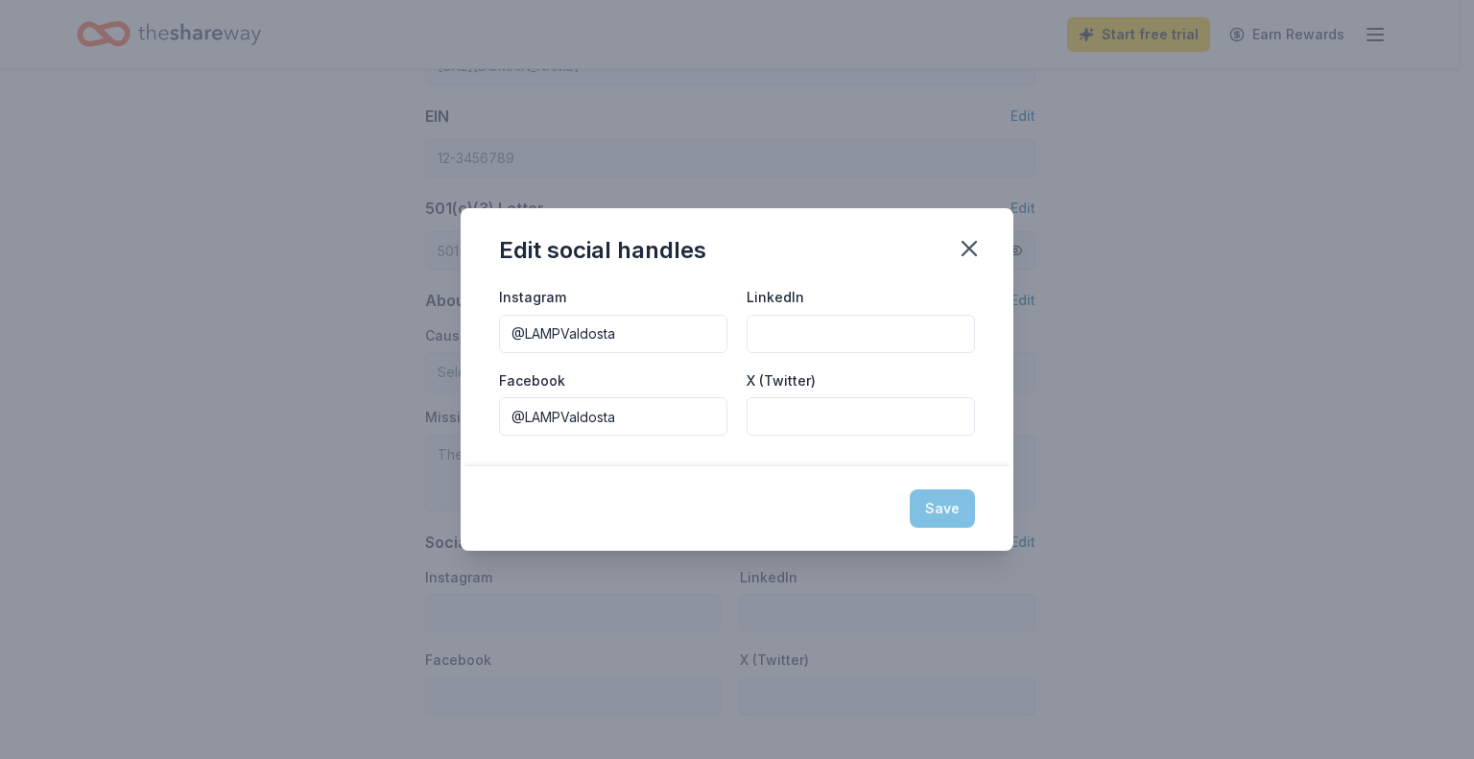
type input "@LAMPValdosta"
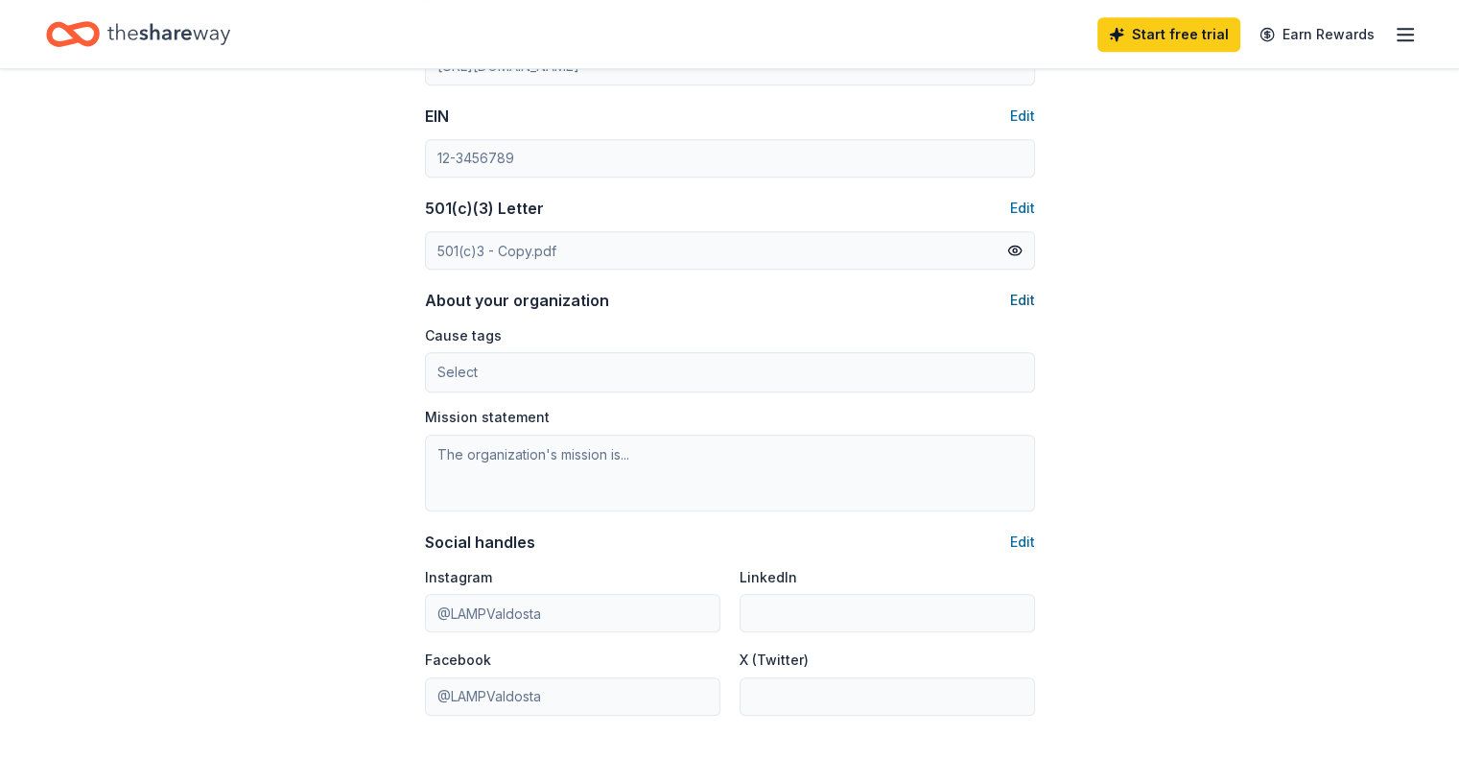
click at [1017, 299] on button "Edit" at bounding box center [1022, 300] width 25 height 23
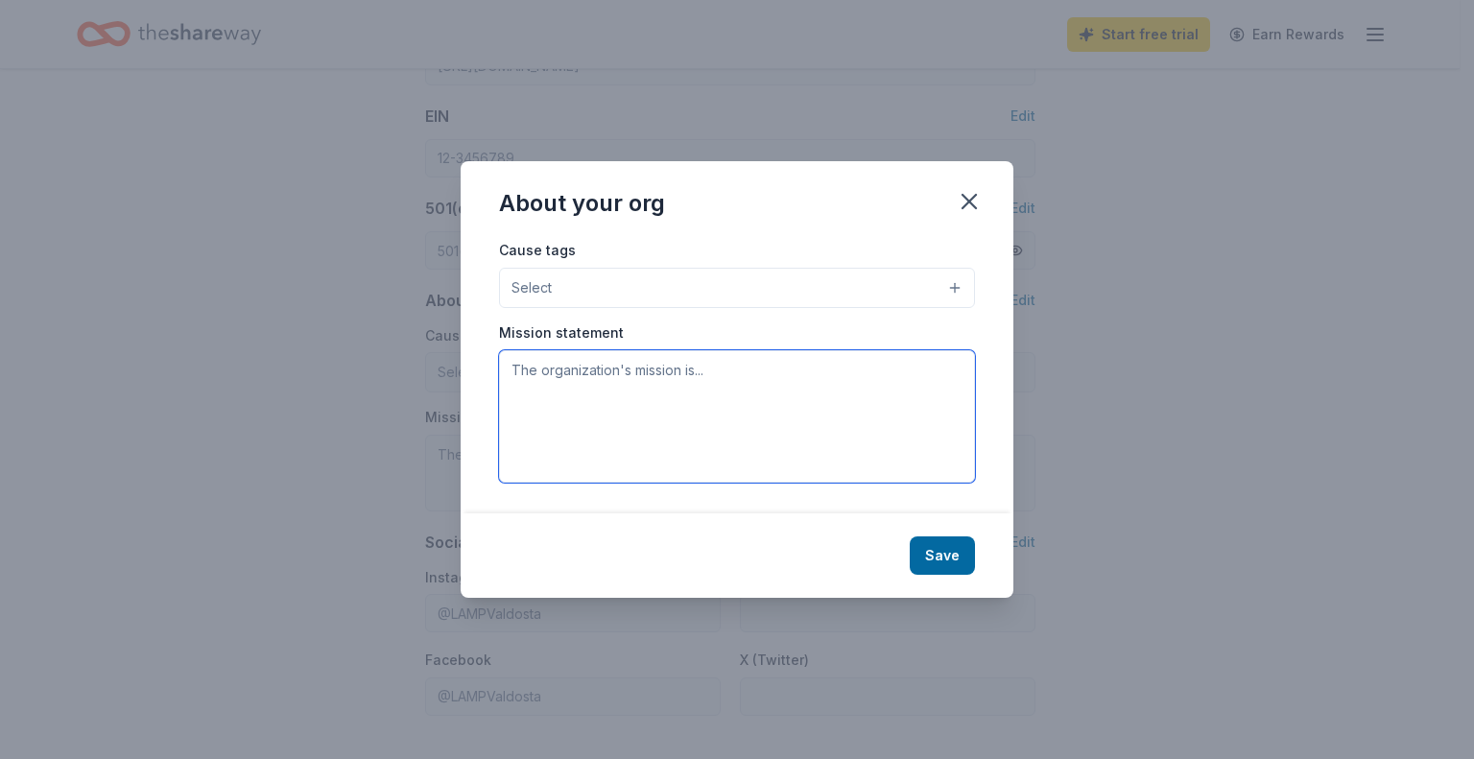
click at [530, 367] on textarea at bounding box center [737, 416] width 476 height 132
click at [523, 375] on textarea at bounding box center [737, 416] width 476 height 132
paste textarea "LAMP is a caring community of faith providing for the basic needs of homeless a…"
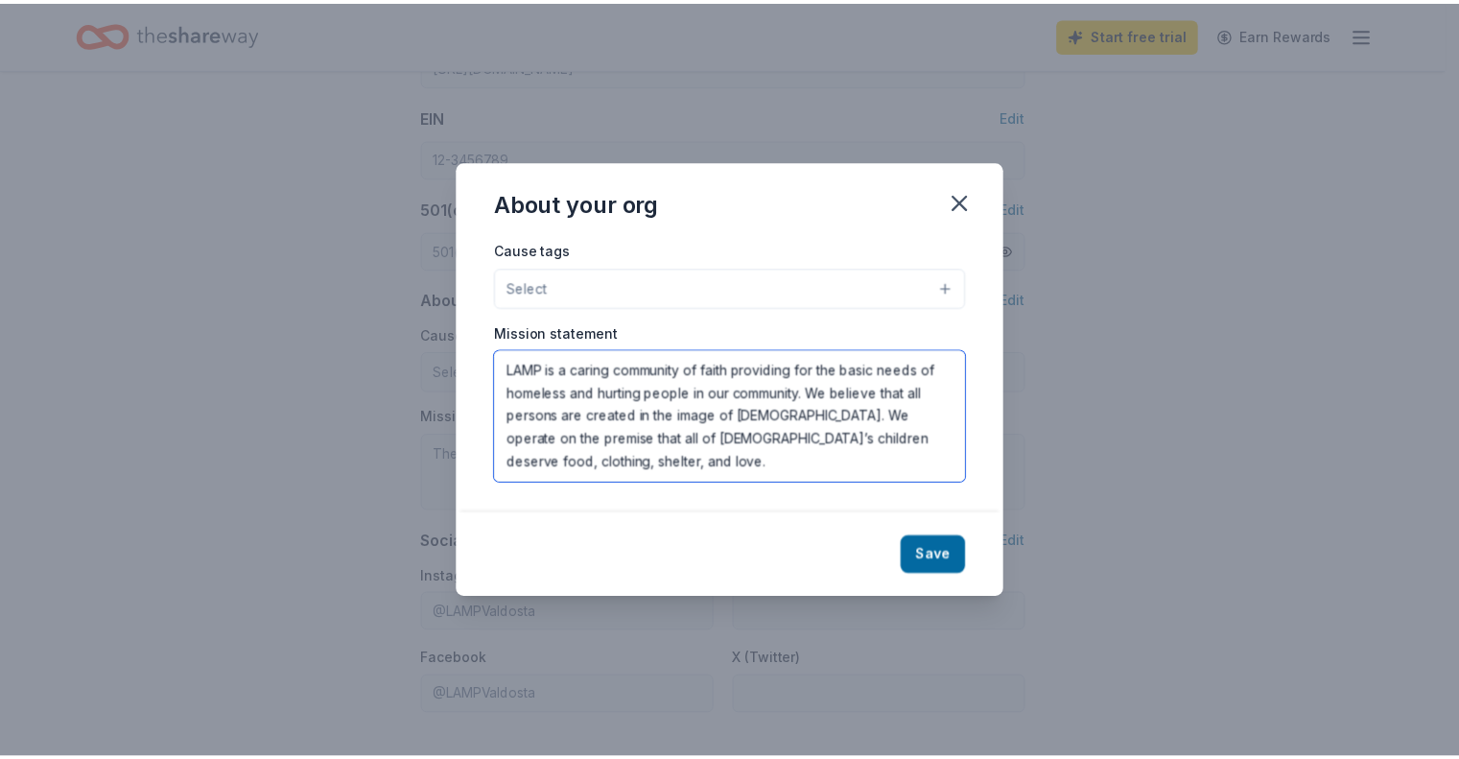
scroll to position [12, 0]
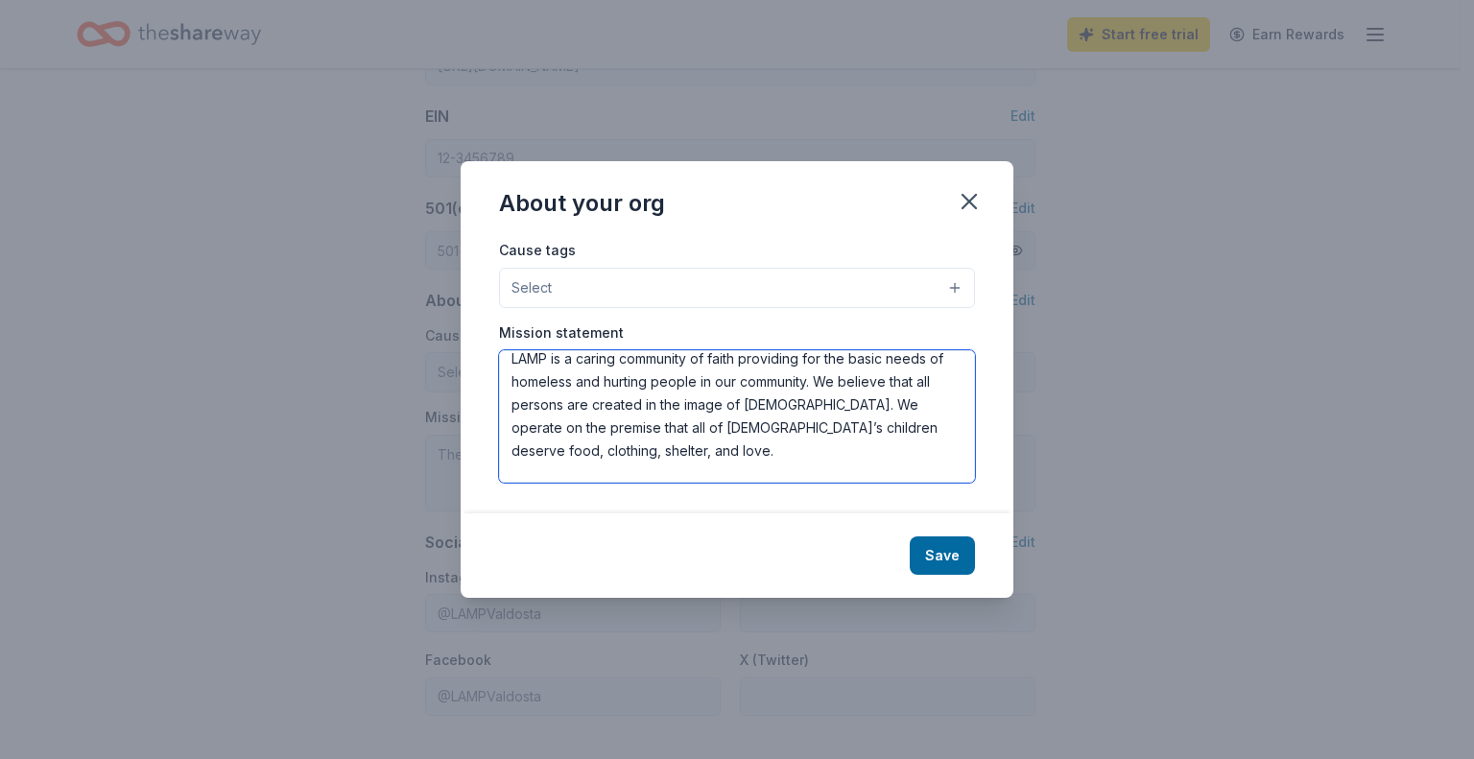
type textarea "LAMP is a caring community of faith providing for the basic needs of homeless a…"
click at [957, 566] on button "Save" at bounding box center [942, 555] width 65 height 38
type textarea "LAMP is a caring community of faith providing for the basic needs of homeless a…"
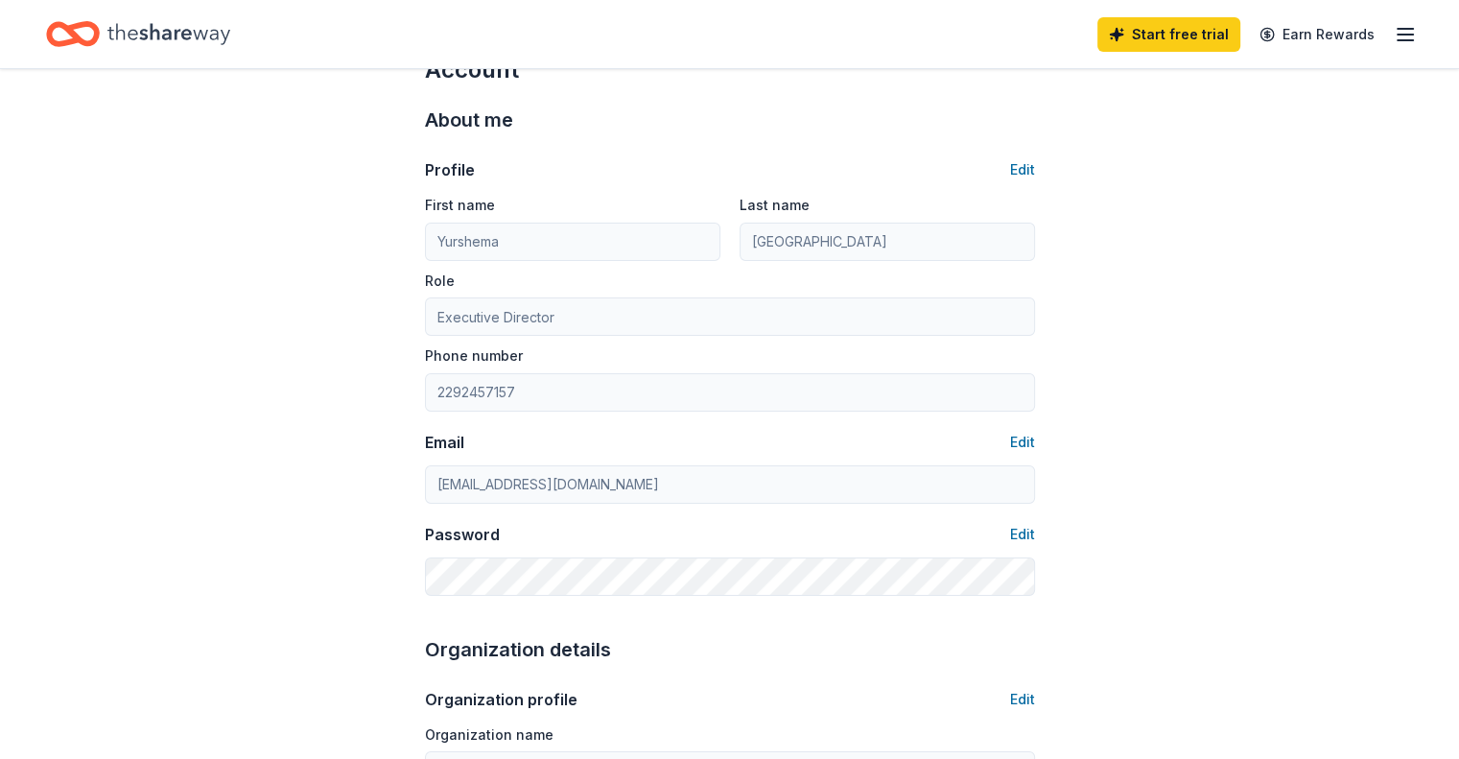
scroll to position [0, 0]
